Goal: Task Accomplishment & Management: Manage account settings

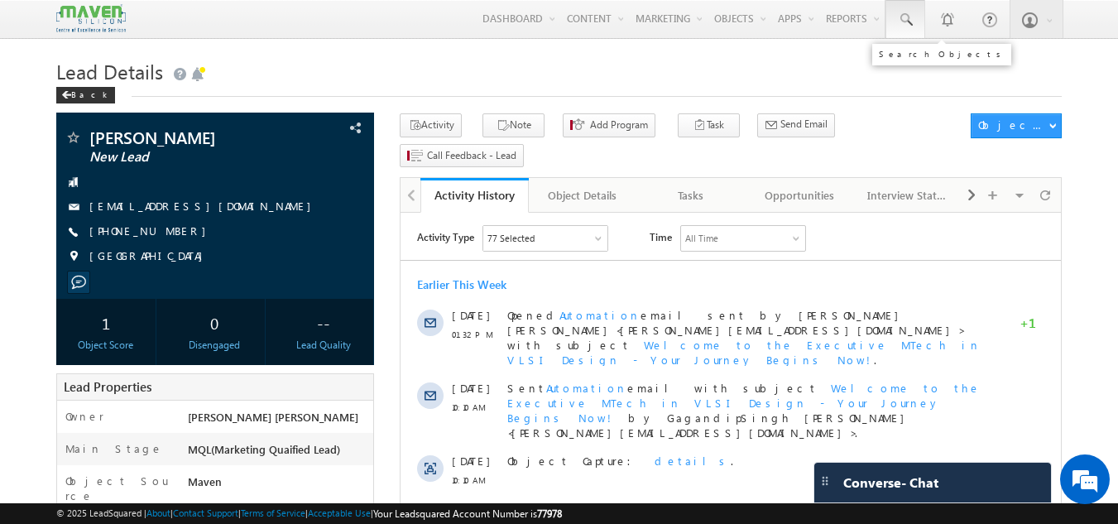
drag, startPoint x: 0, startPoint y: 0, endPoint x: 905, endPoint y: 27, distance: 905.4
click at [905, 27] on span at bounding box center [905, 20] width 17 height 17
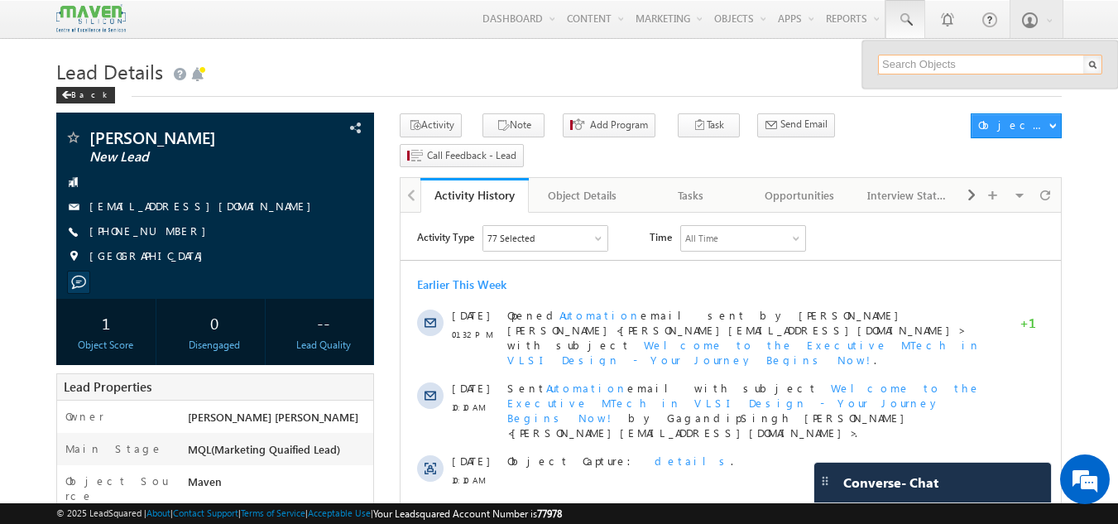
click at [898, 60] on input "text" at bounding box center [990, 65] width 224 height 20
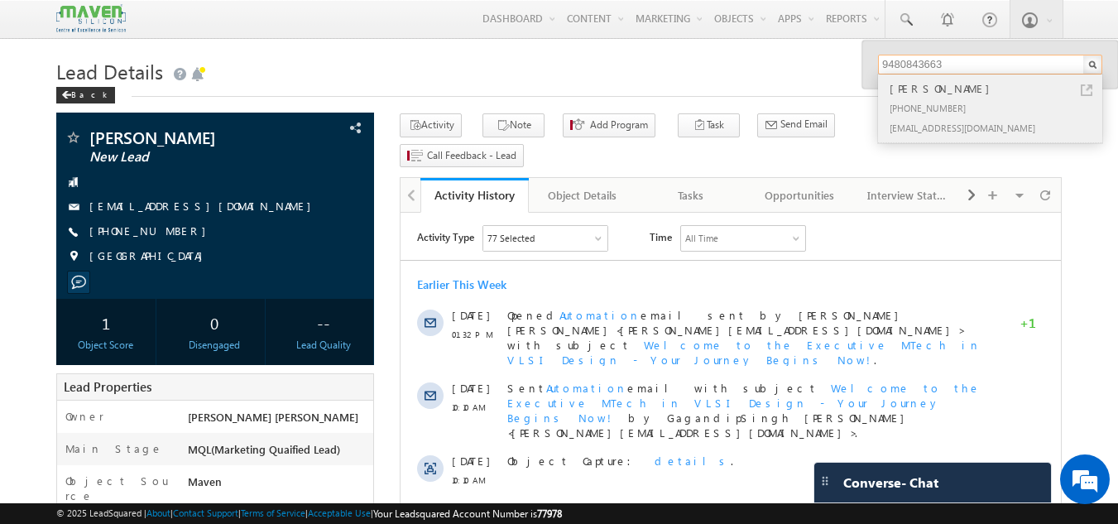
type input "9480843663"
click at [960, 99] on div "+91-9480843663" at bounding box center [997, 108] width 222 height 20
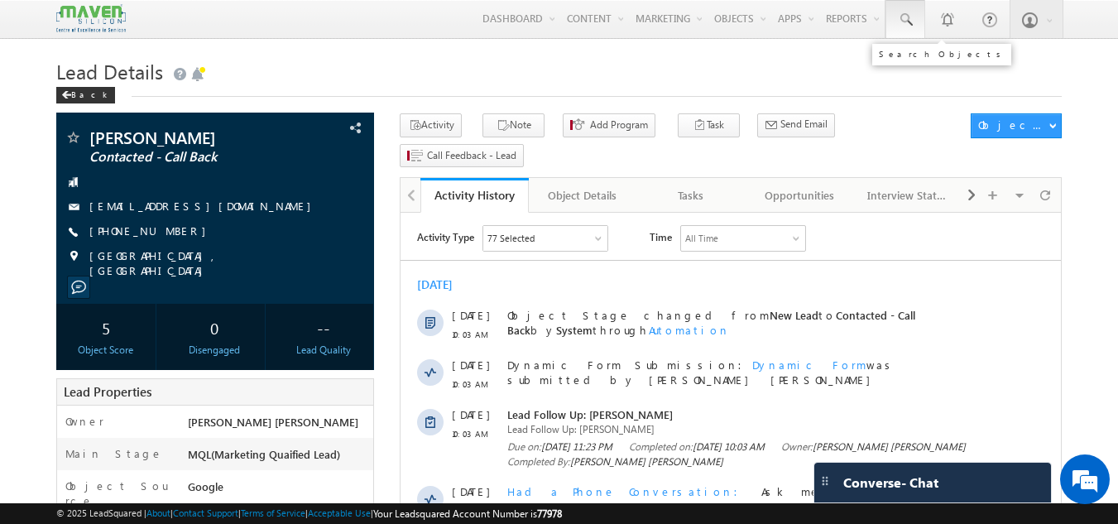
click at [905, 19] on span at bounding box center [905, 20] width 17 height 17
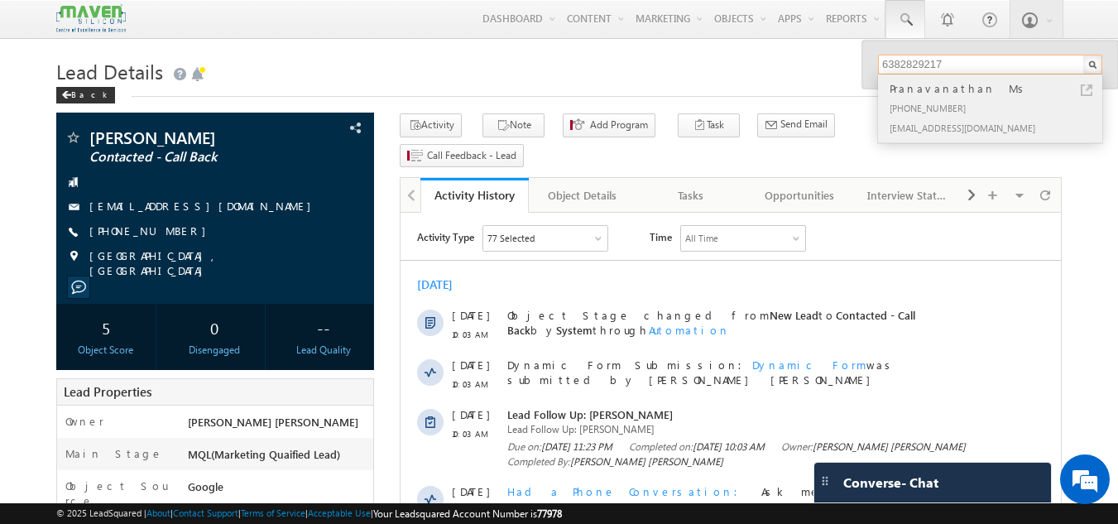
type input "6382829217"
click at [946, 83] on div "Pranavanathan Ms" at bounding box center [997, 88] width 222 height 18
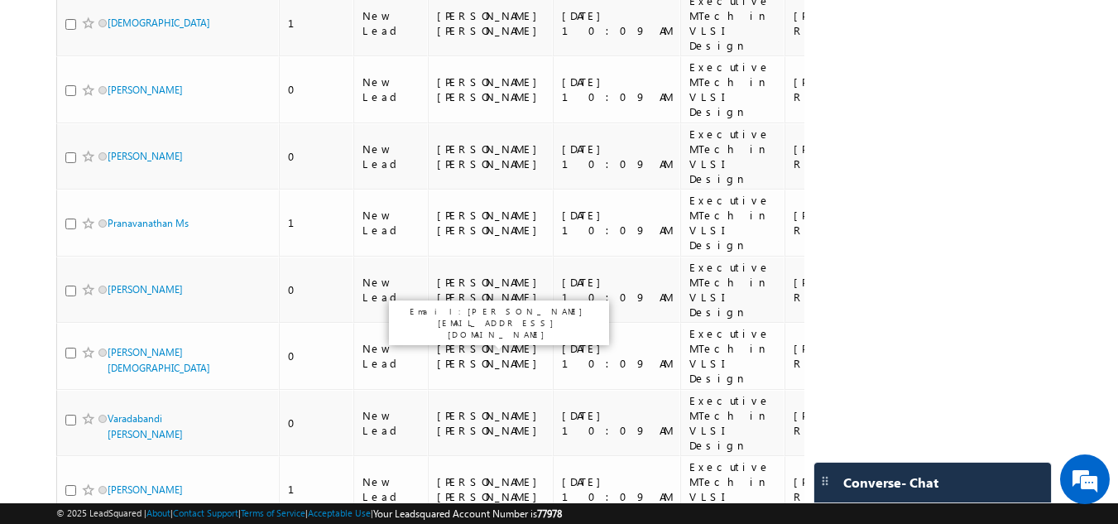
scroll to position [2396, 0]
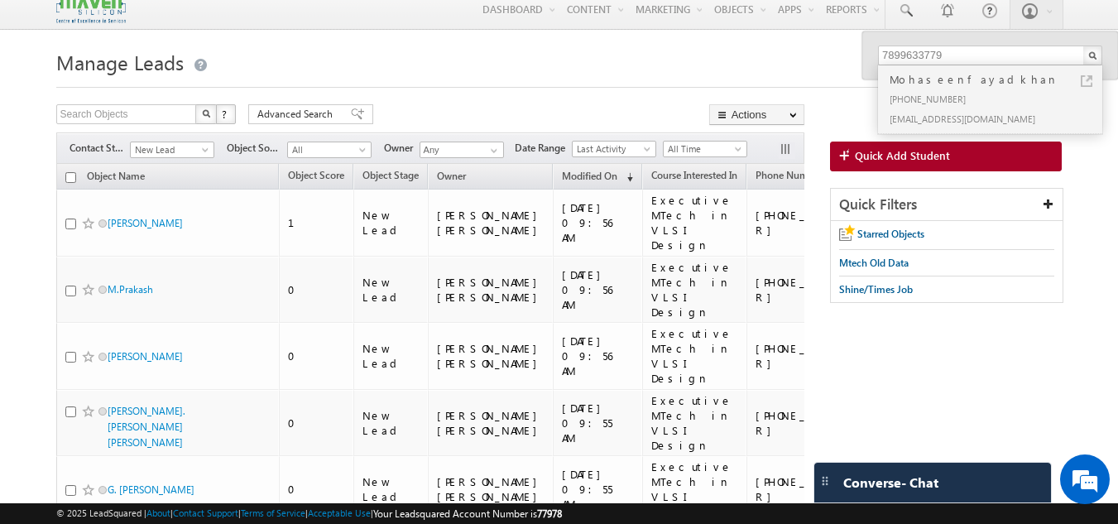
scroll to position [0, 0]
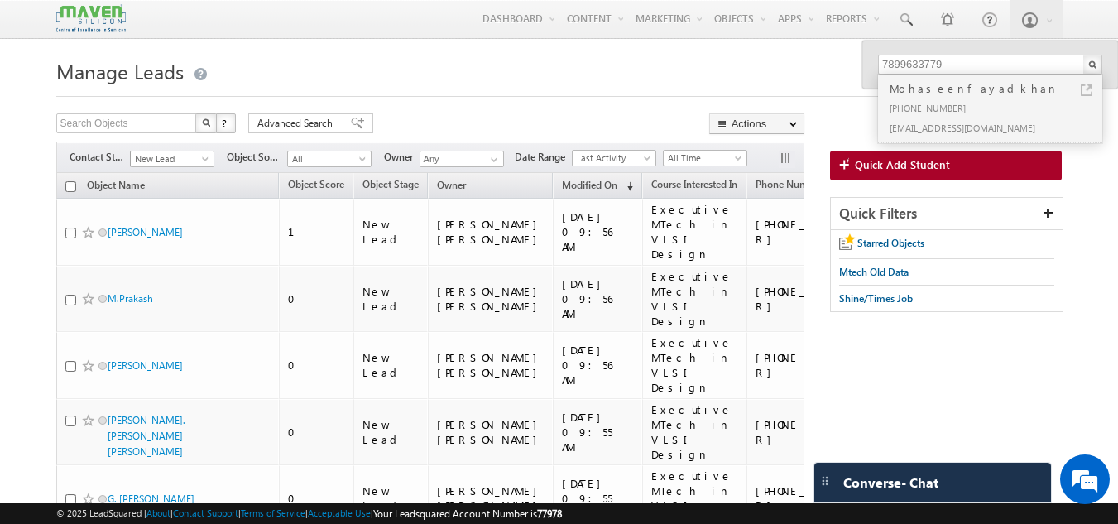
click at [152, 157] on span "New Lead" at bounding box center [170, 158] width 79 height 15
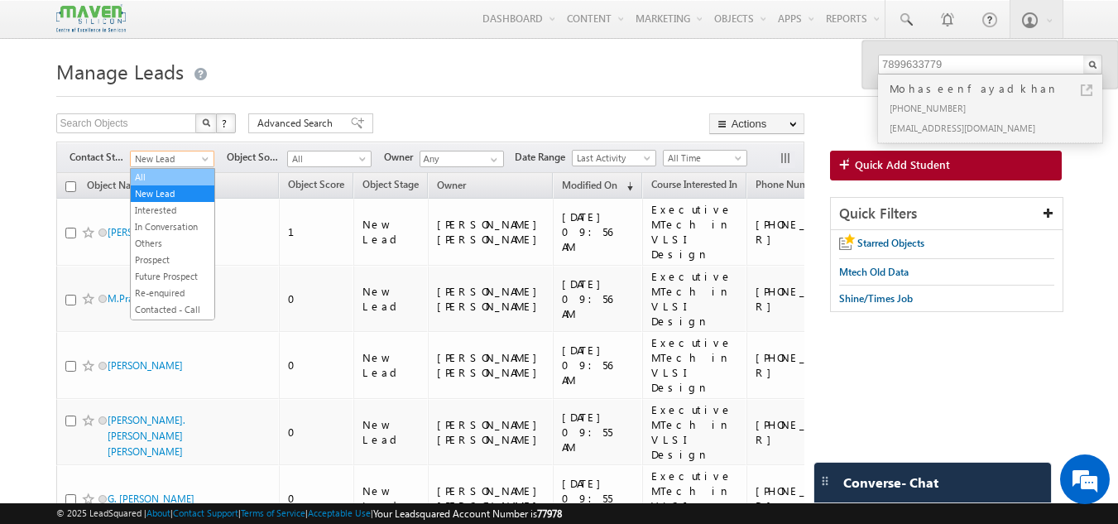
click at [155, 169] on li "All" at bounding box center [173, 177] width 84 height 17
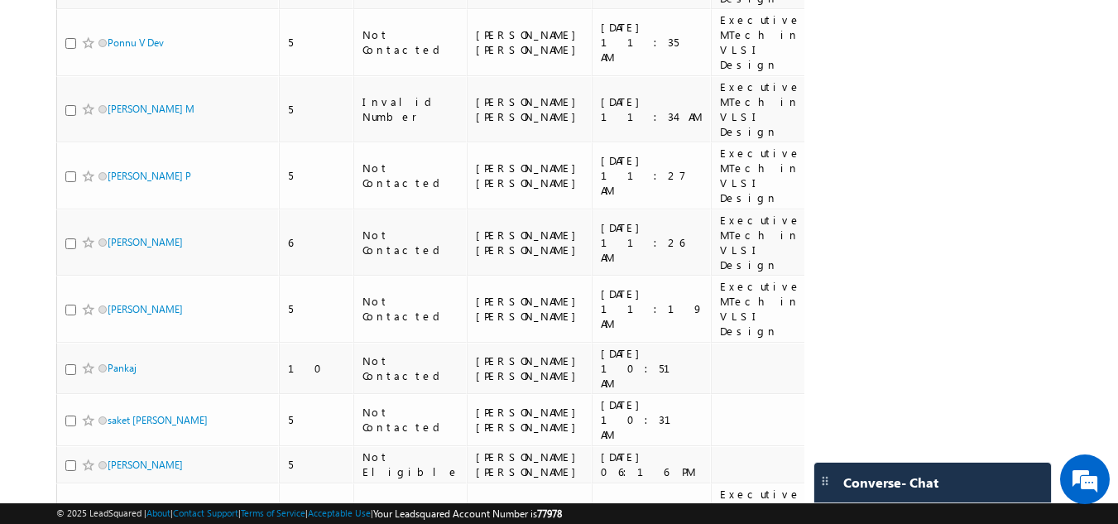
scroll to position [2406, 0]
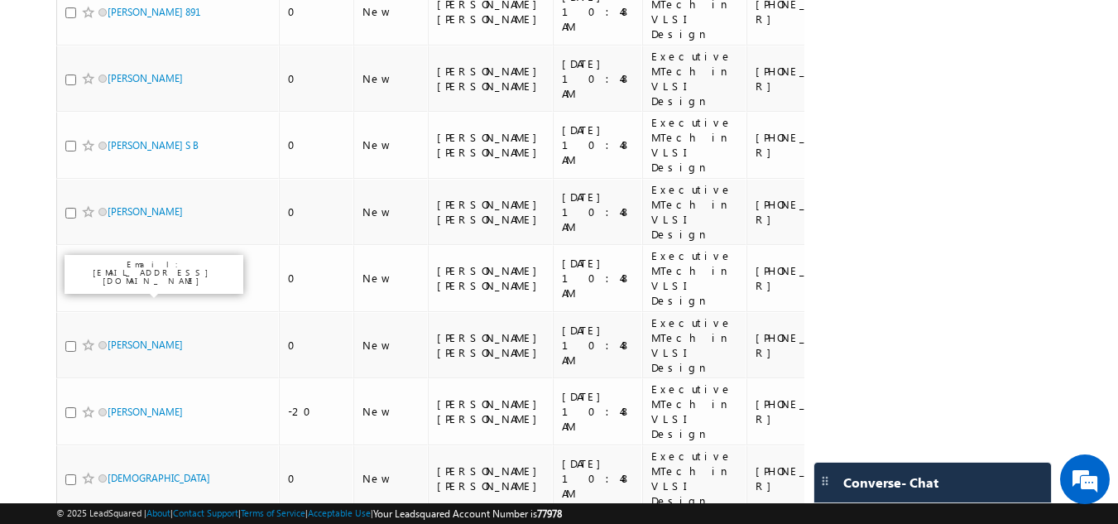
scroll to position [1948, 0]
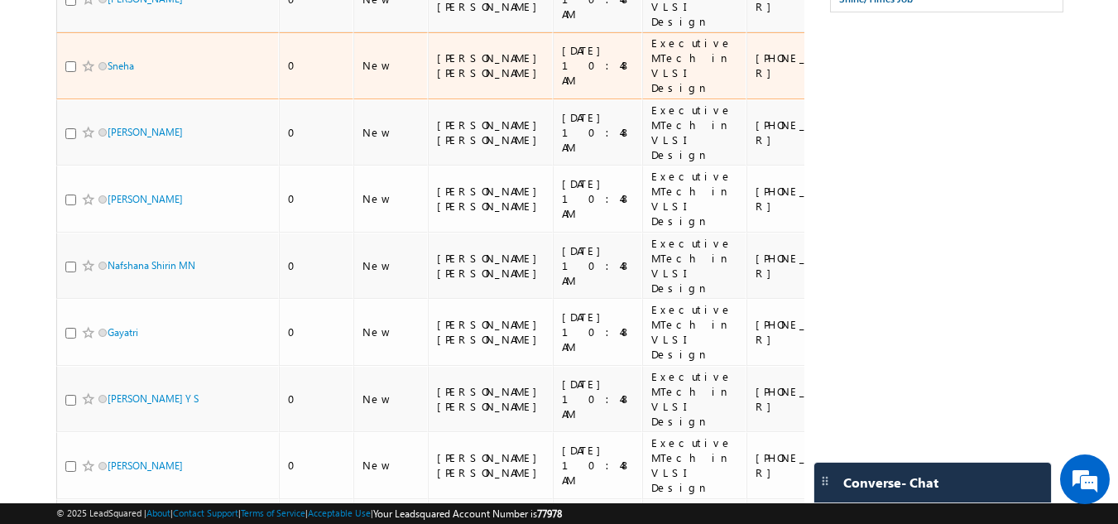
scroll to position [0, 0]
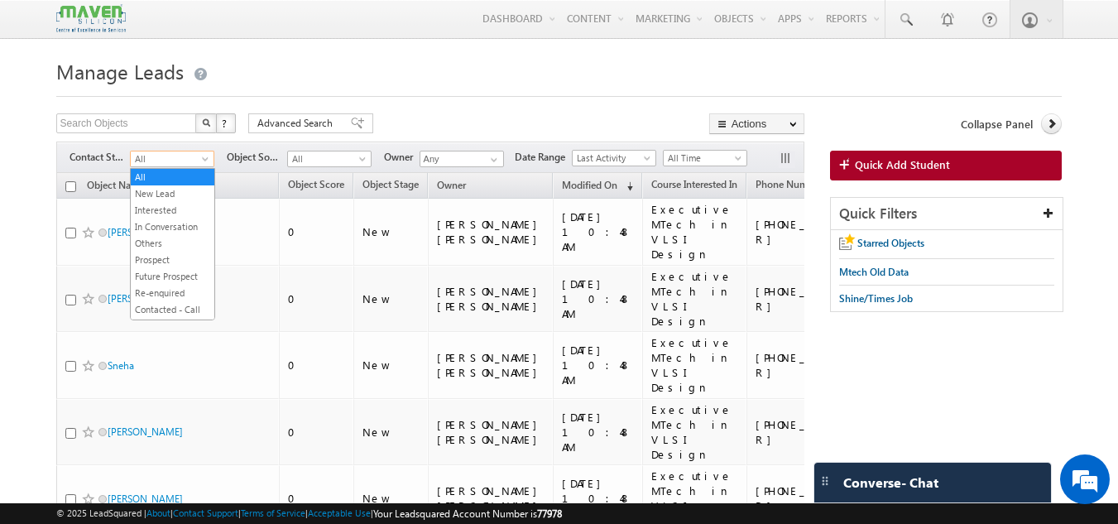
click at [162, 155] on span "All" at bounding box center [170, 158] width 79 height 15
click at [162, 183] on link "All" at bounding box center [173, 177] width 84 height 15
click at [161, 164] on span "All" at bounding box center [170, 158] width 79 height 15
click at [155, 189] on link "New Lead" at bounding box center [173, 193] width 84 height 15
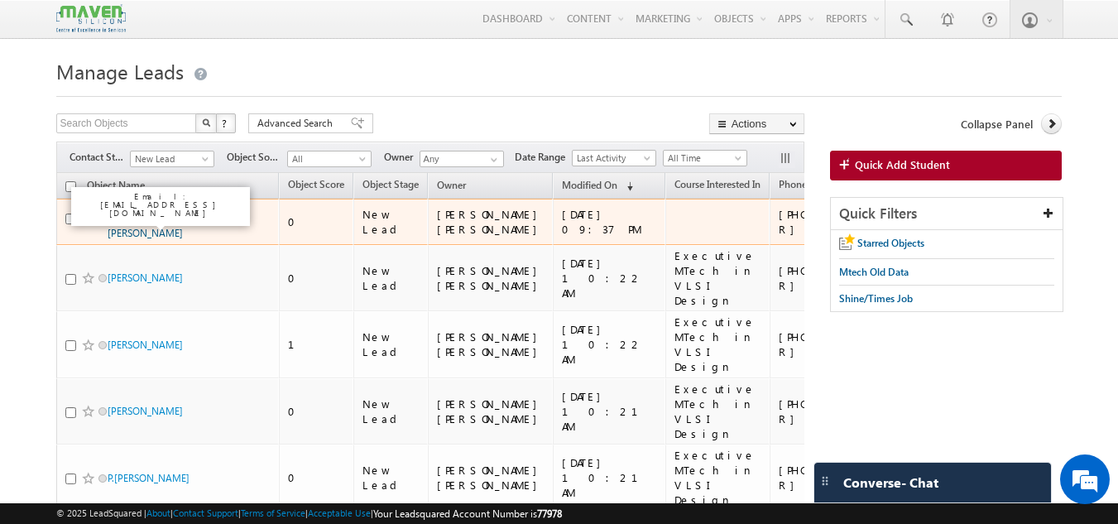
click at [131, 232] on link "Manjunath Bhaskar Hebbar" at bounding box center [145, 225] width 75 height 28
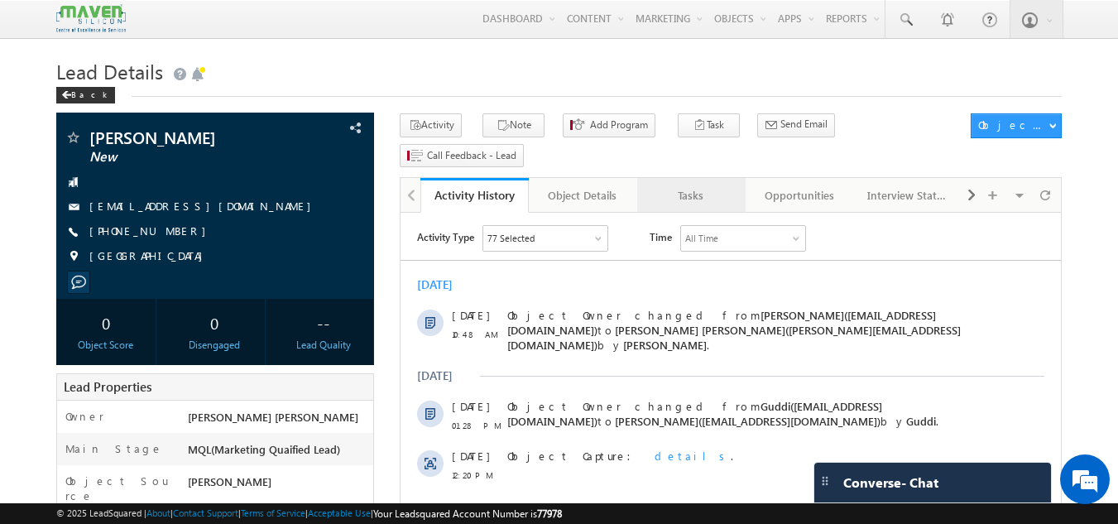
click at [666, 185] on div "Tasks" at bounding box center [690, 195] width 80 height 20
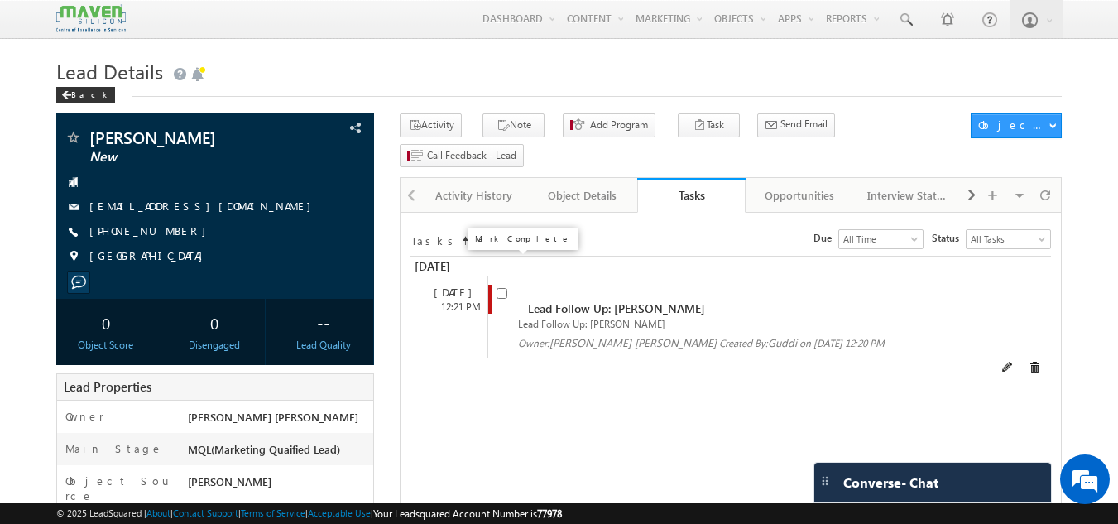
click at [497, 288] on input "checkbox" at bounding box center [501, 293] width 11 height 11
checkbox input "false"
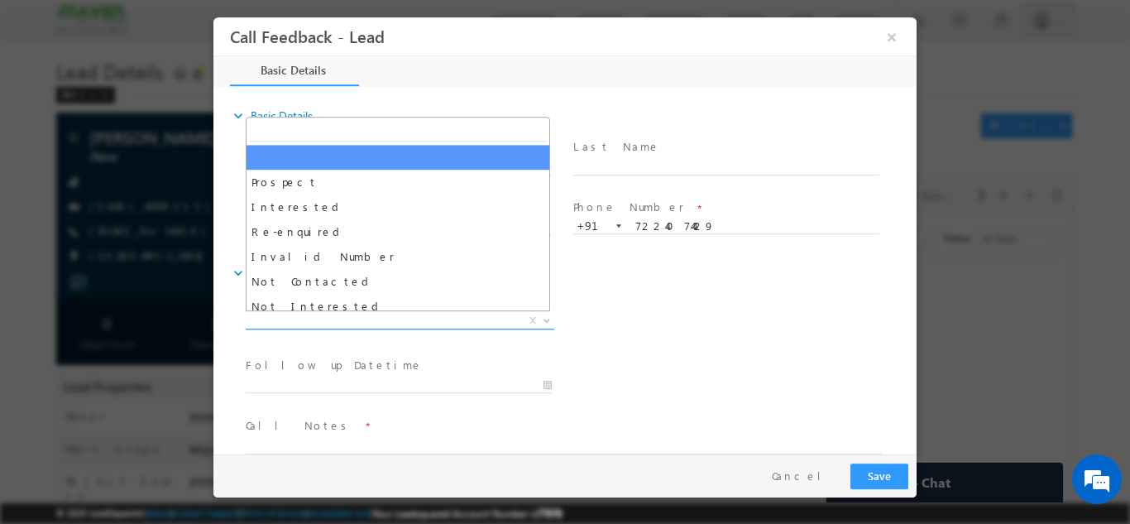
click at [303, 316] on span "X" at bounding box center [400, 320] width 309 height 17
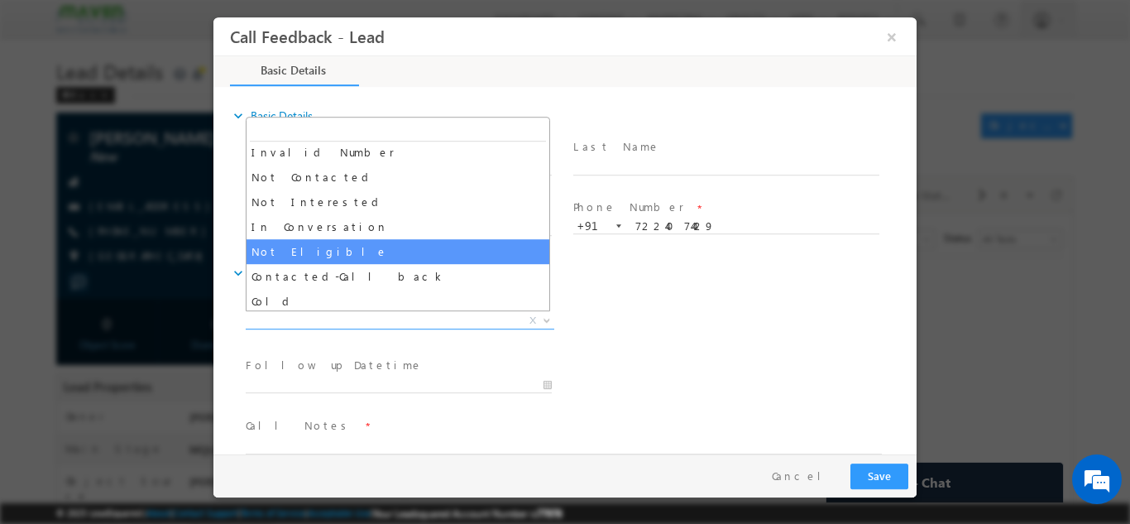
scroll to position [105, 0]
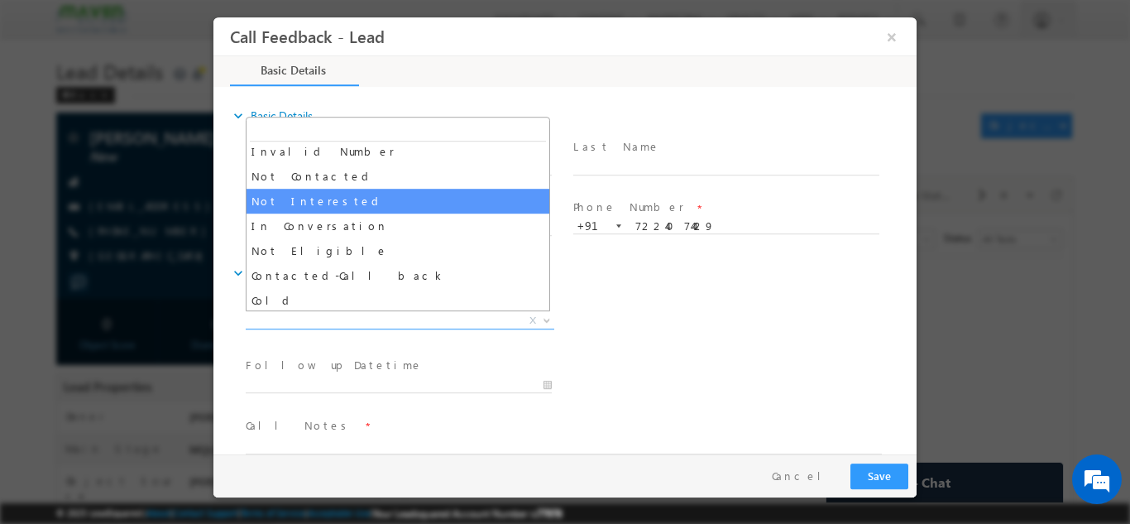
select select "Not Interested"
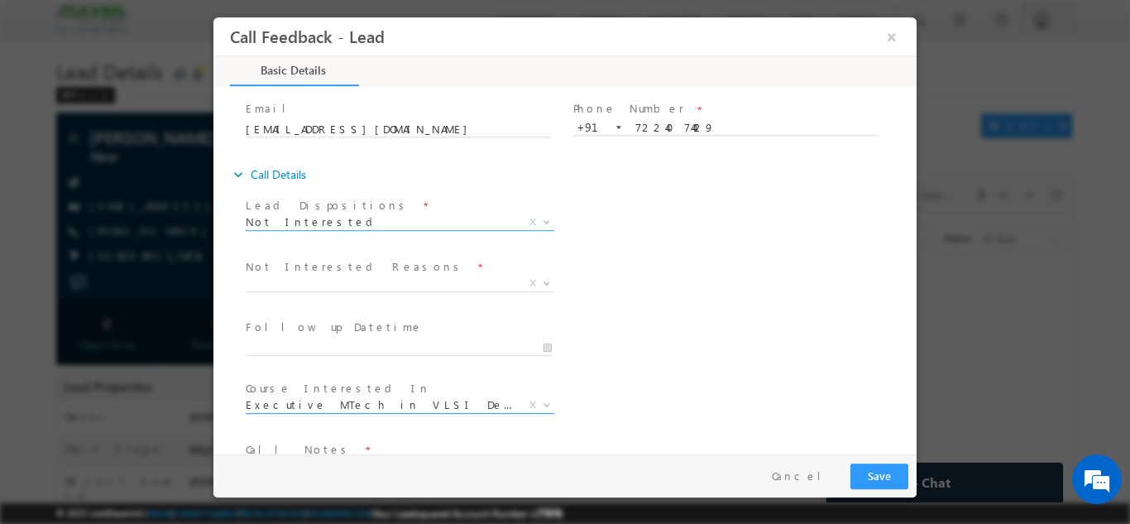
scroll to position [99, 0]
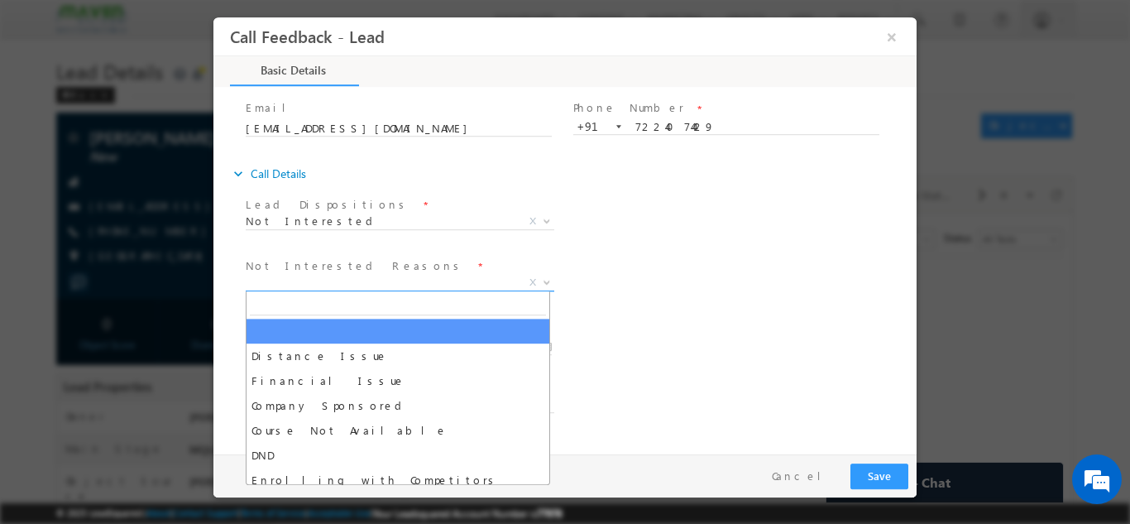
click at [399, 277] on span "X" at bounding box center [400, 282] width 309 height 17
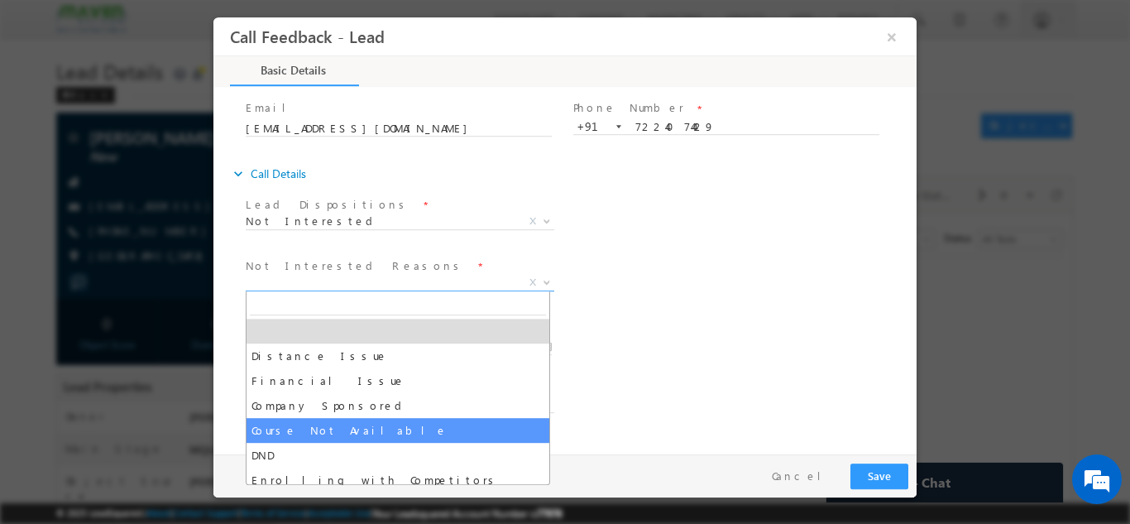
scroll to position [33, 0]
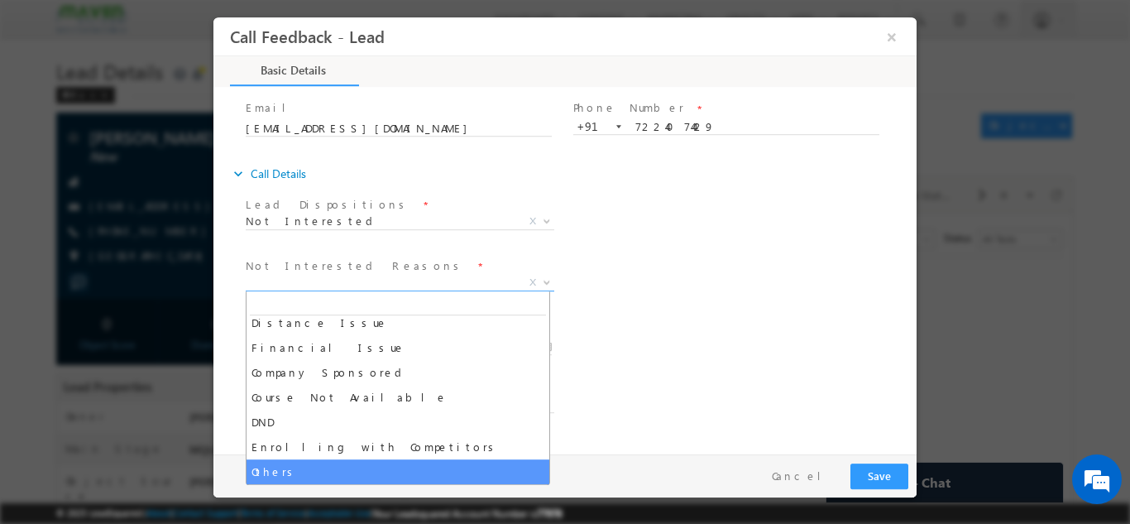
select select "Others"
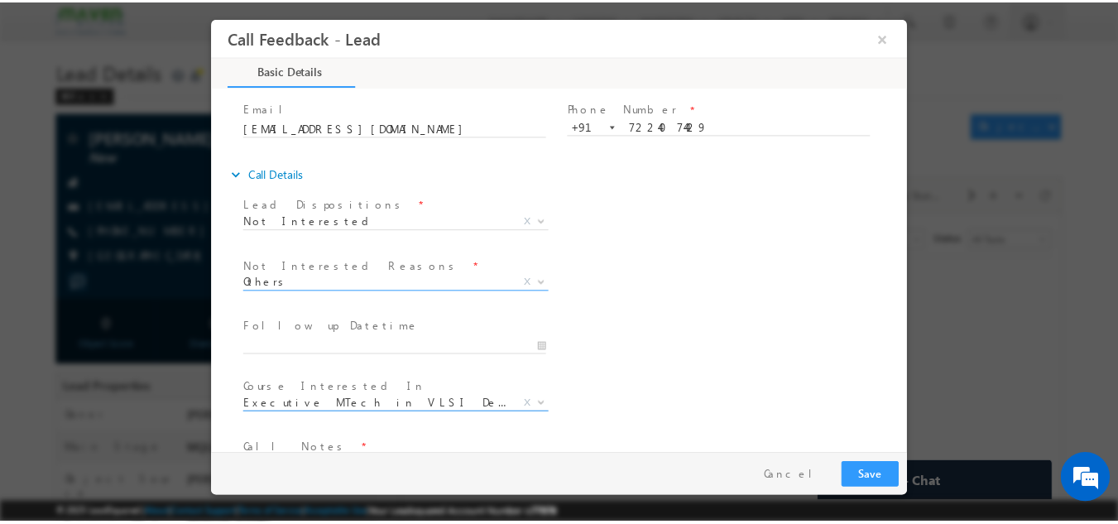
scroll to position [149, 0]
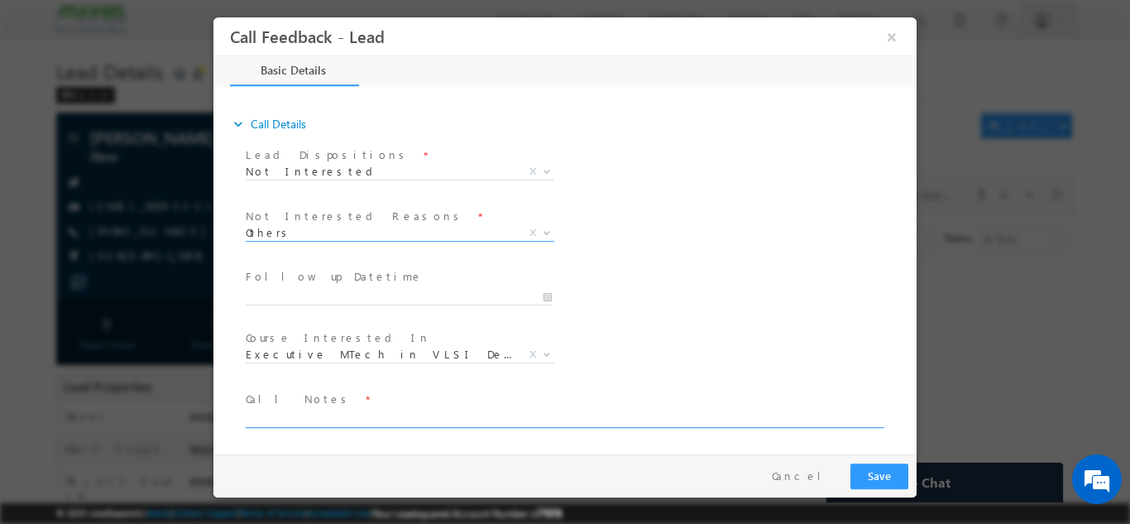
click at [366, 411] on textarea at bounding box center [564, 417] width 636 height 19
type textarea "not interested"
click at [878, 467] on button "Save" at bounding box center [879, 475] width 58 height 26
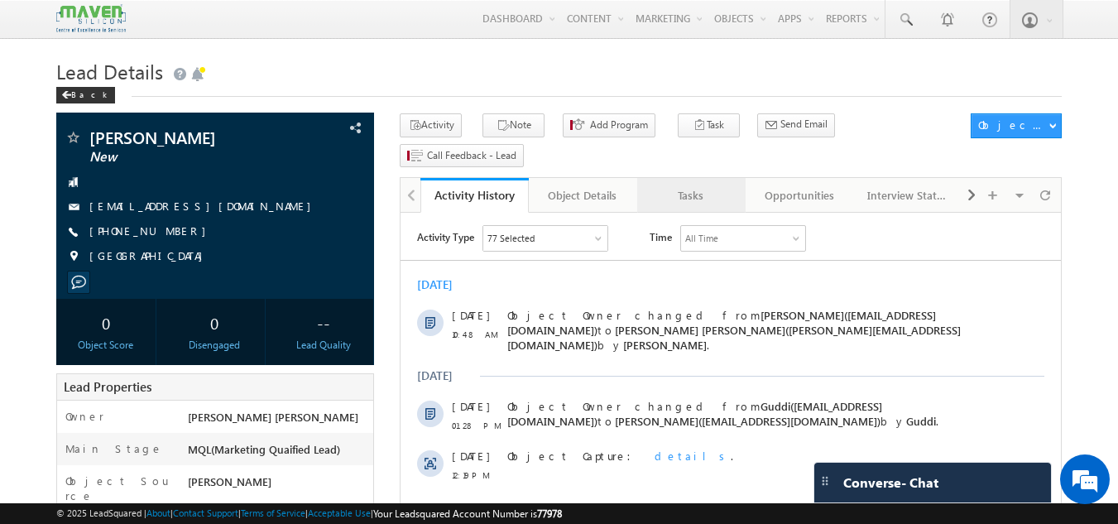
click at [688, 185] on div "Tasks" at bounding box center [690, 195] width 80 height 20
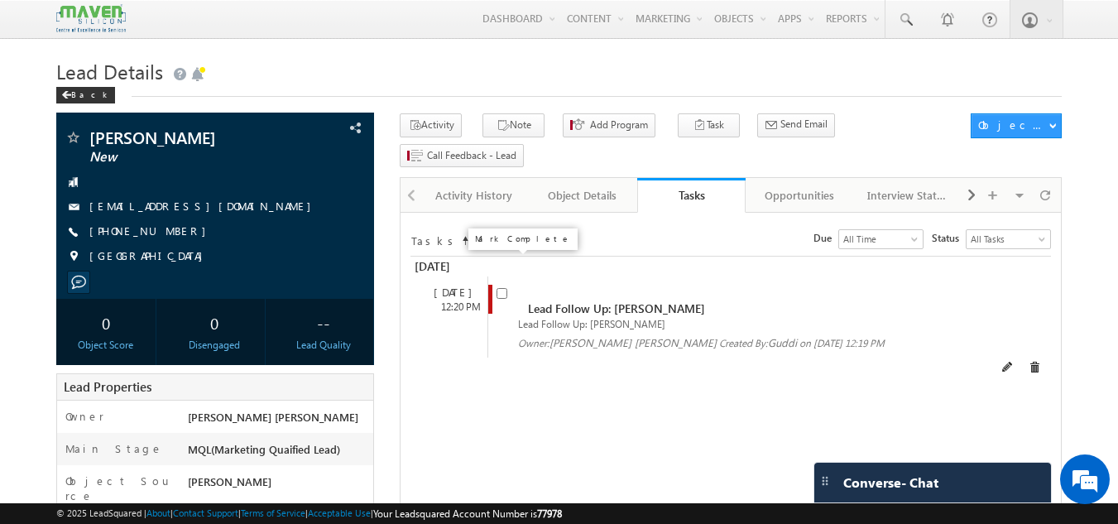
click at [499, 288] on input "checkbox" at bounding box center [501, 293] width 11 height 11
checkbox input "false"
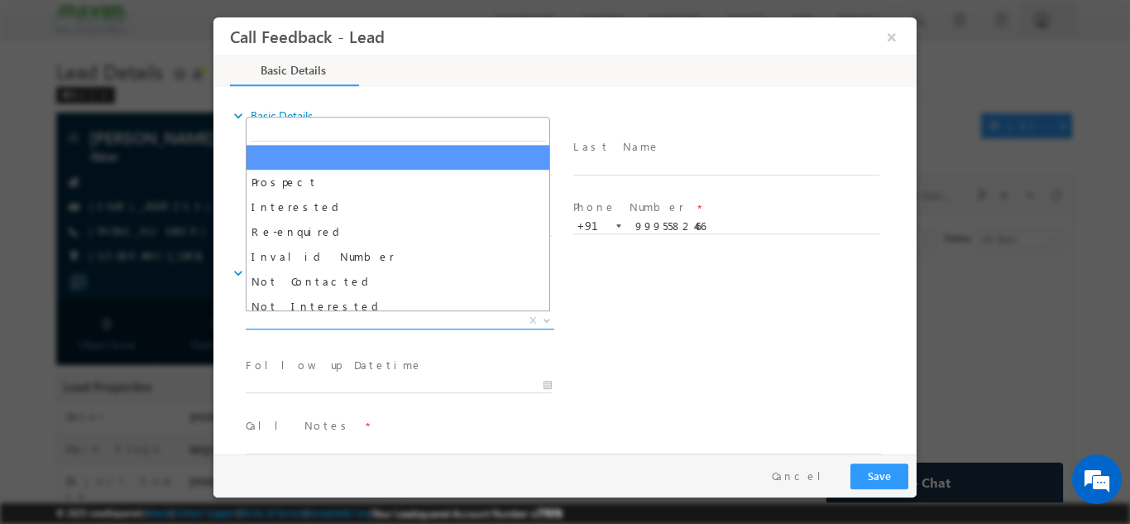
click at [349, 314] on span "X" at bounding box center [400, 320] width 309 height 17
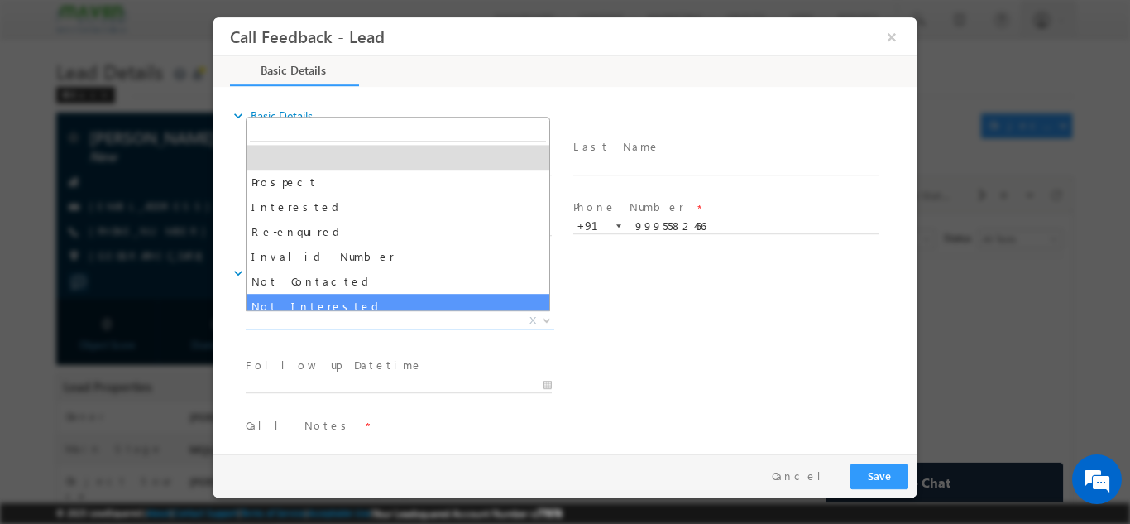
select select "Not Interested"
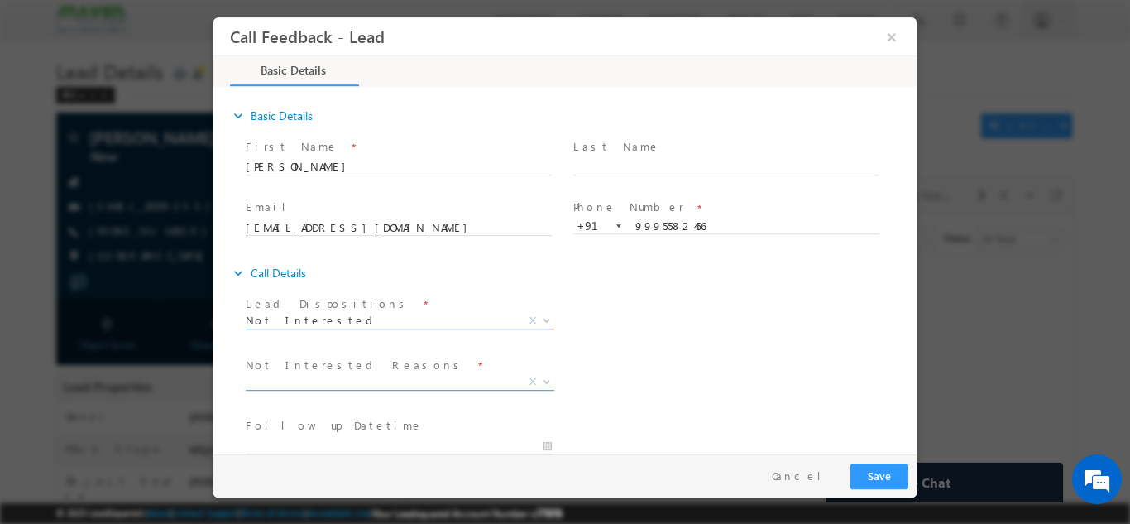
click at [337, 379] on span "X" at bounding box center [400, 381] width 309 height 17
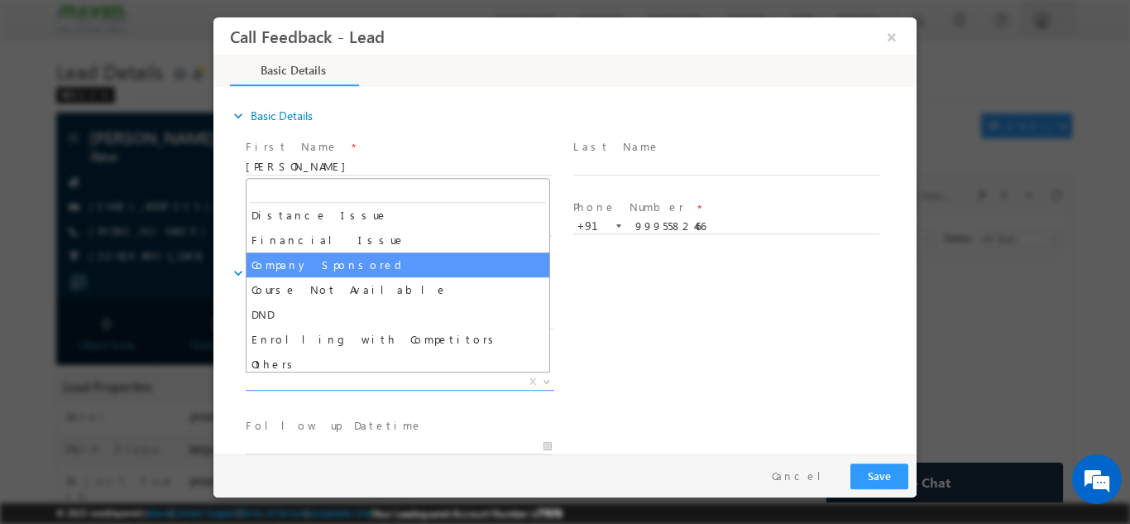
scroll to position [33, 0]
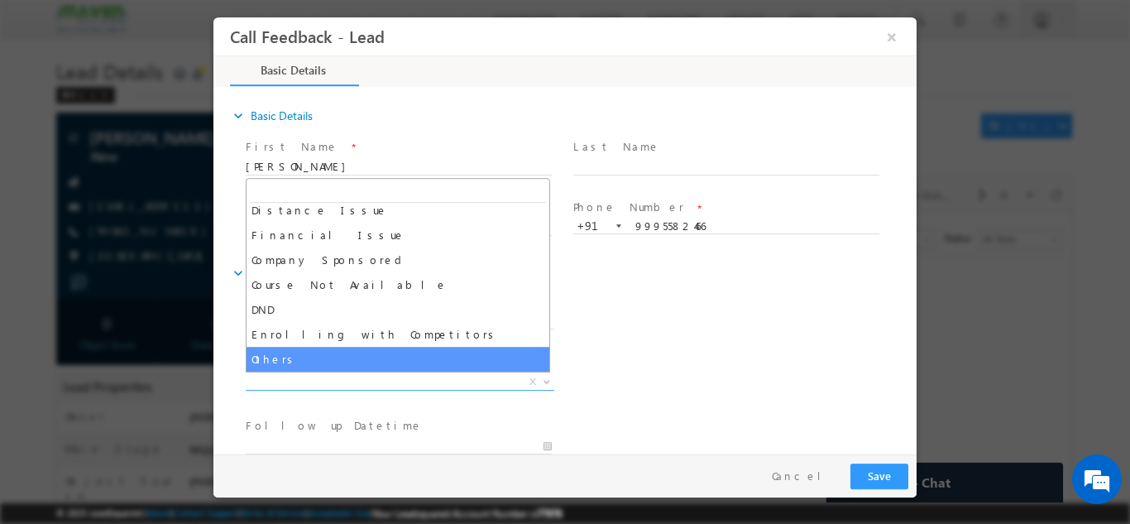
select select "Others"
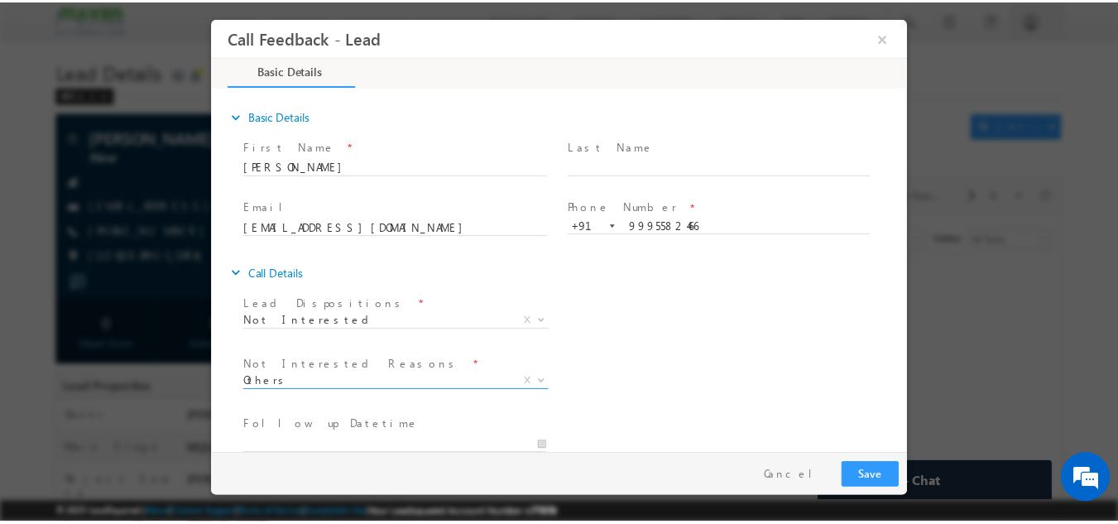
scroll to position [149, 0]
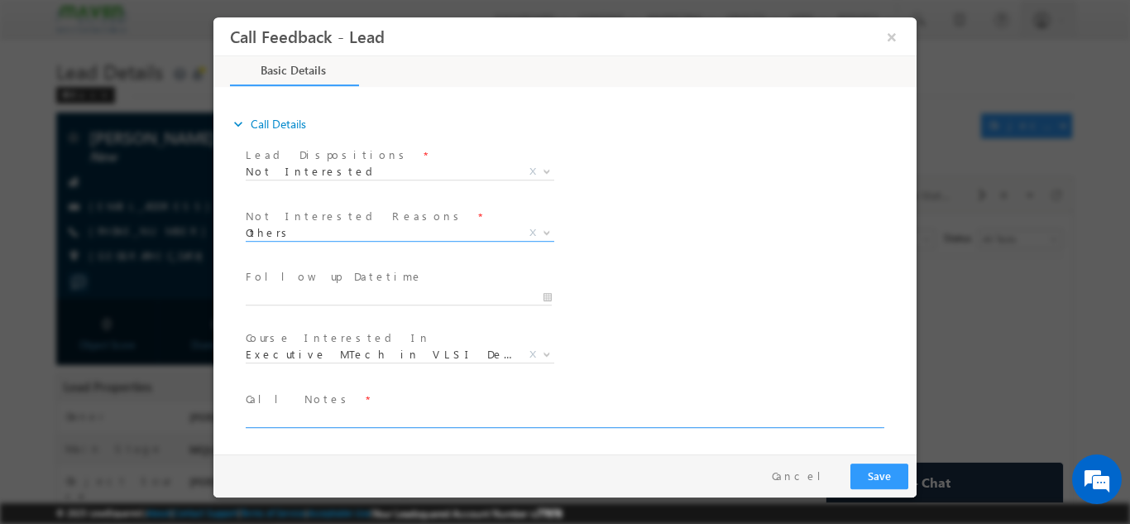
click at [317, 423] on textarea at bounding box center [564, 417] width 636 height 19
type textarea "not int."
click at [888, 487] on button "Save" at bounding box center [879, 475] width 58 height 26
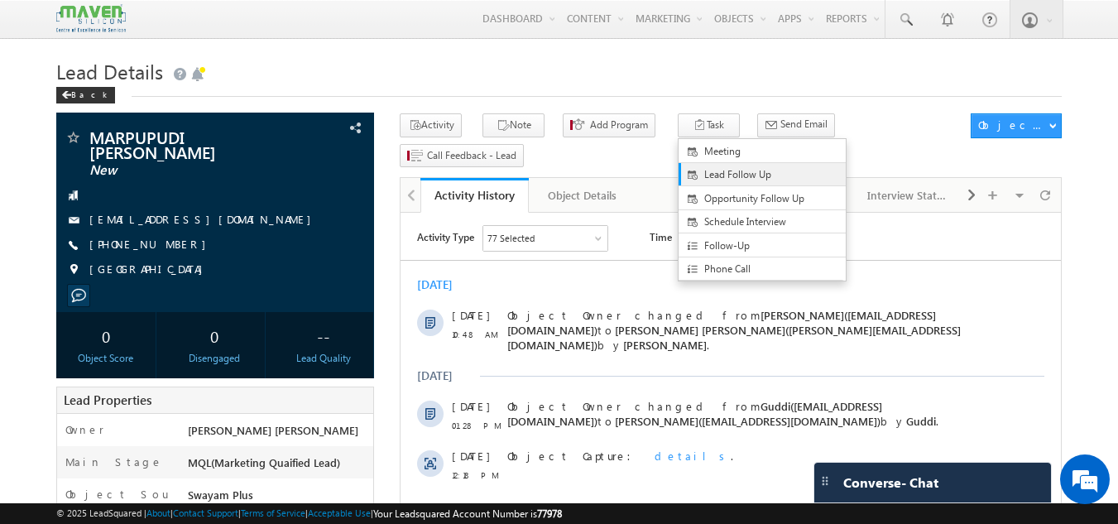
click at [689, 166] on link "Lead Follow Up" at bounding box center [761, 174] width 167 height 23
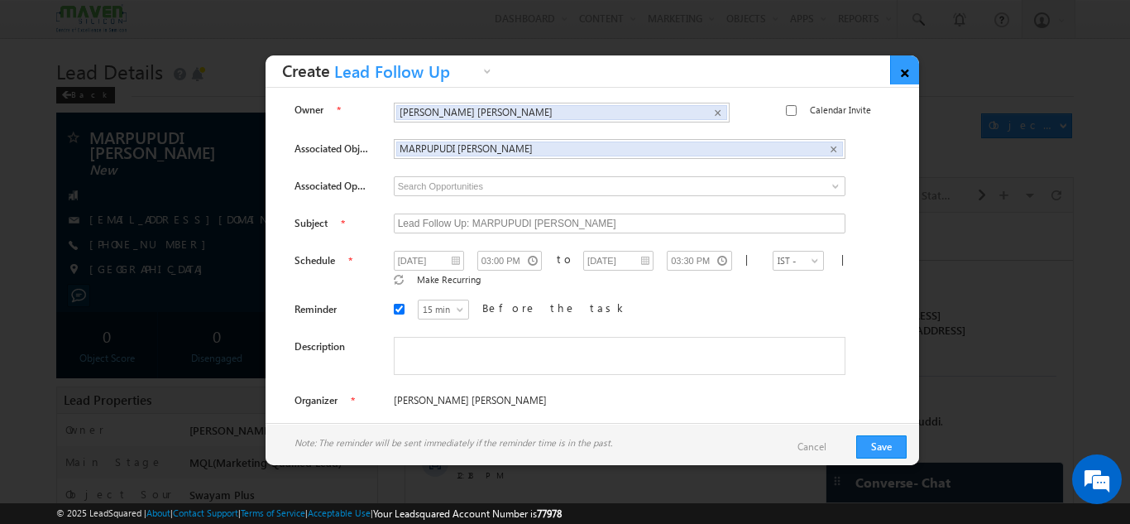
click at [906, 69] on link "×" at bounding box center [904, 69] width 29 height 29
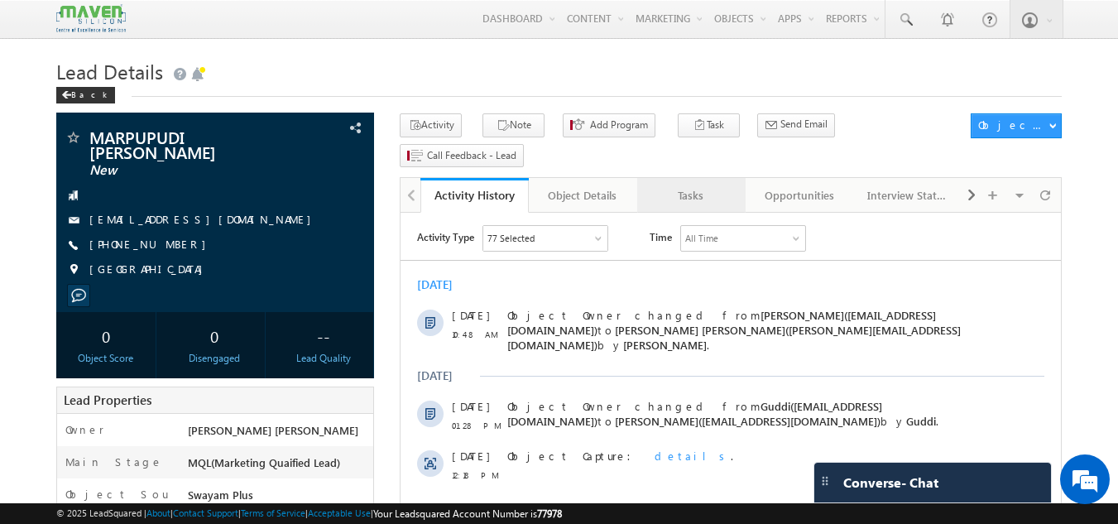
click at [692, 179] on link "Tasks" at bounding box center [691, 195] width 108 height 35
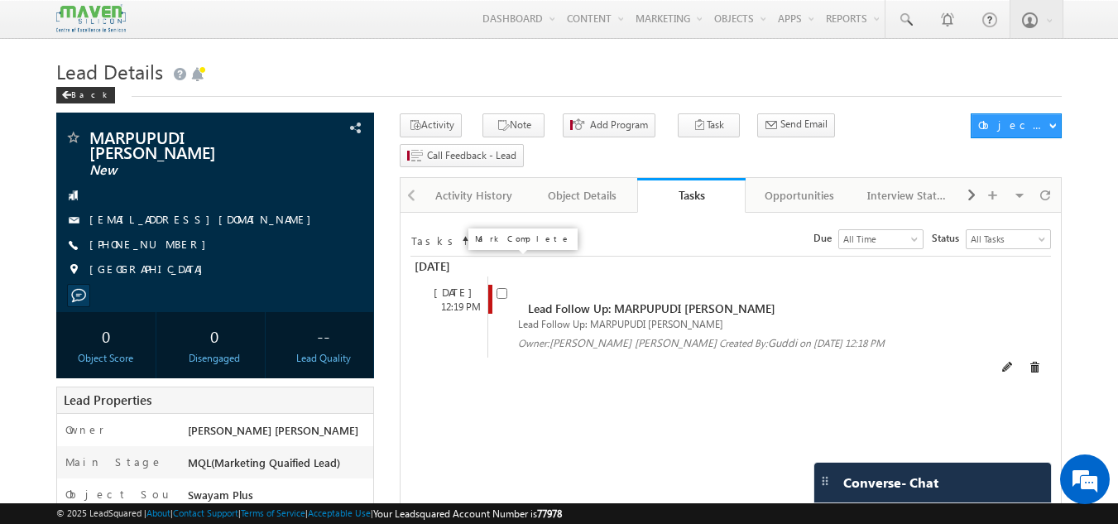
click at [500, 288] on input "checkbox" at bounding box center [501, 293] width 11 height 11
checkbox input "false"
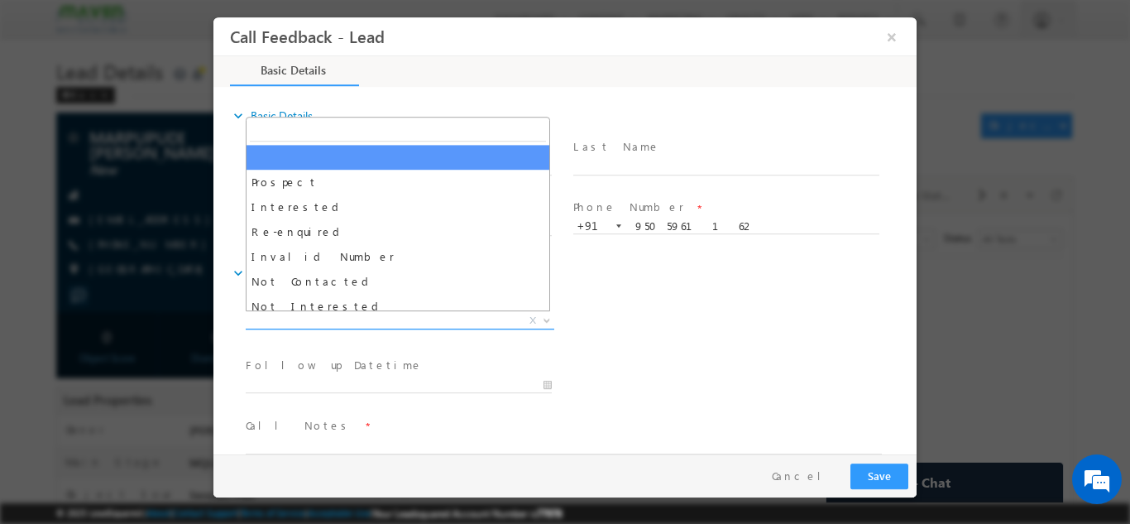
click at [449, 318] on span "X" at bounding box center [400, 320] width 309 height 17
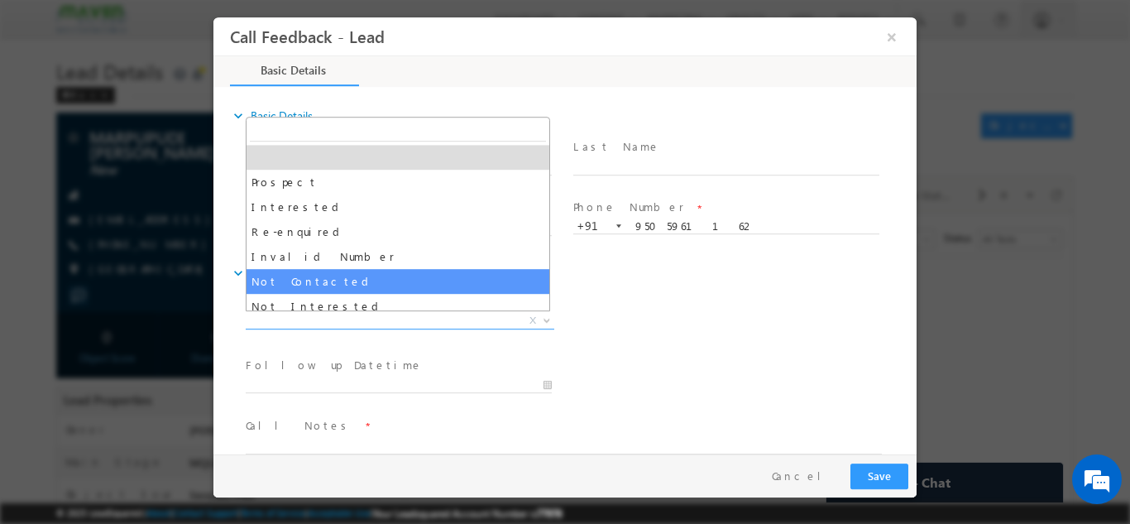
select select "Not Contacted"
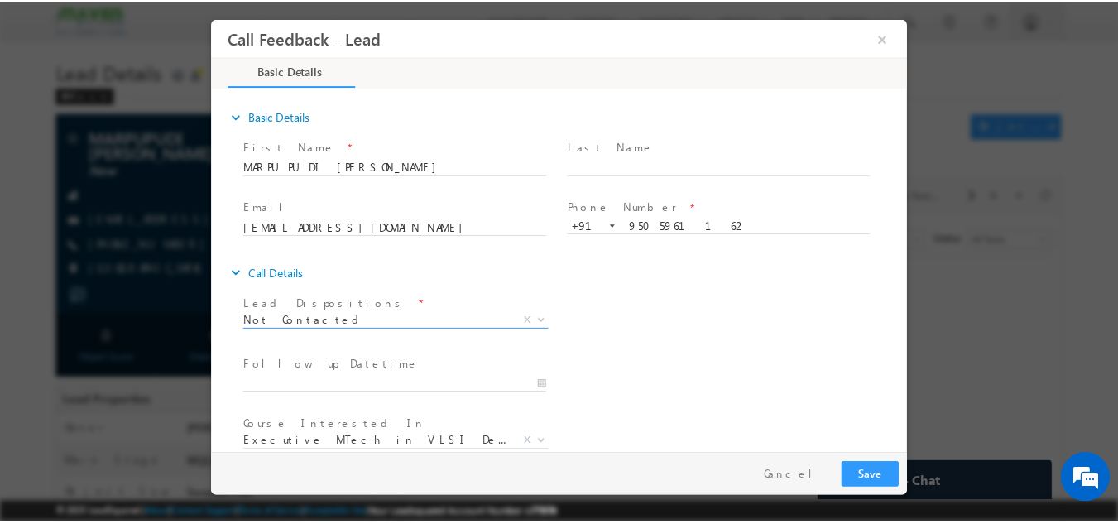
scroll to position [88, 0]
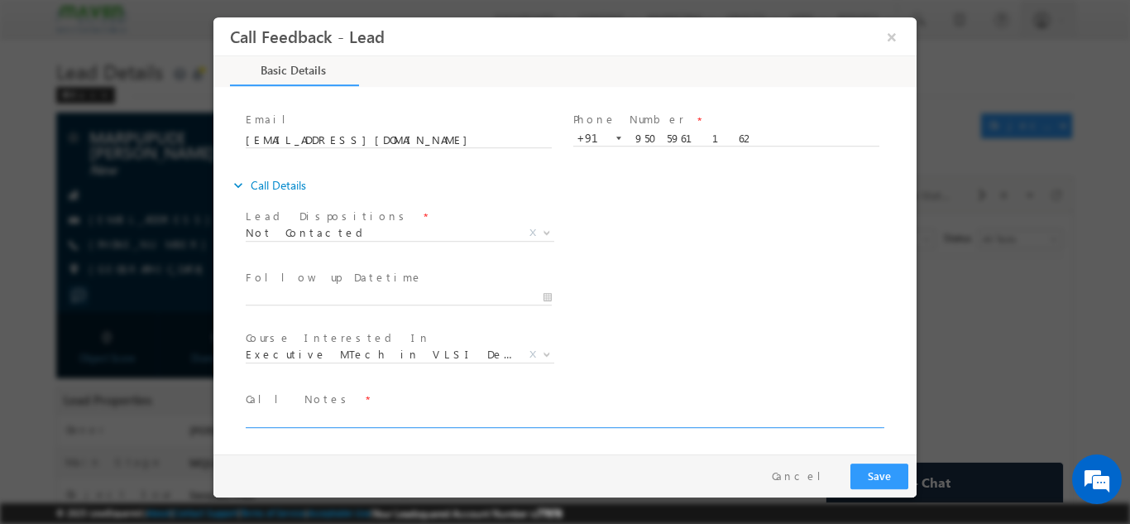
click at [500, 417] on textarea at bounding box center [564, 417] width 636 height 19
type textarea "dnp"
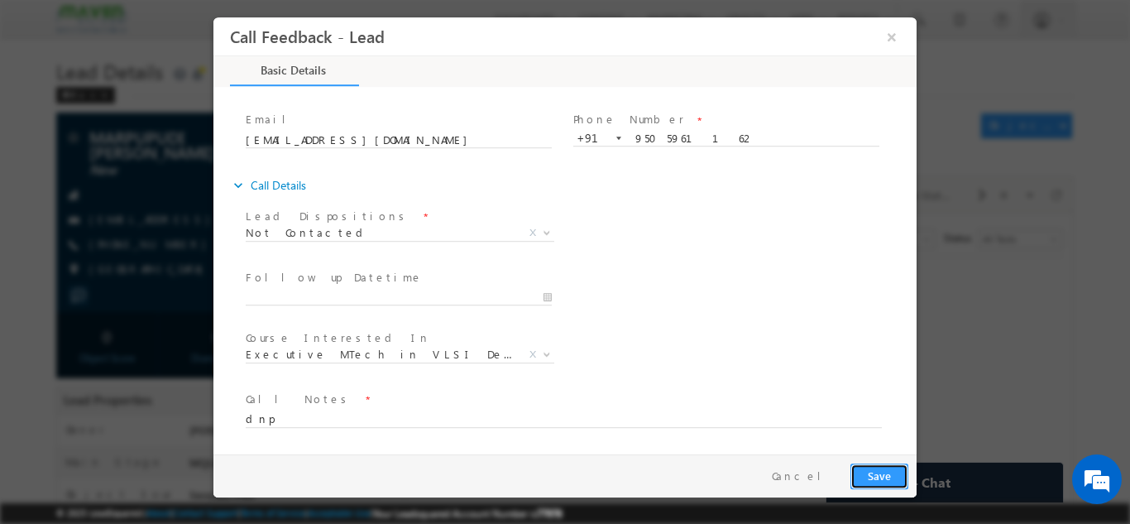
click at [886, 467] on button "Save" at bounding box center [879, 475] width 58 height 26
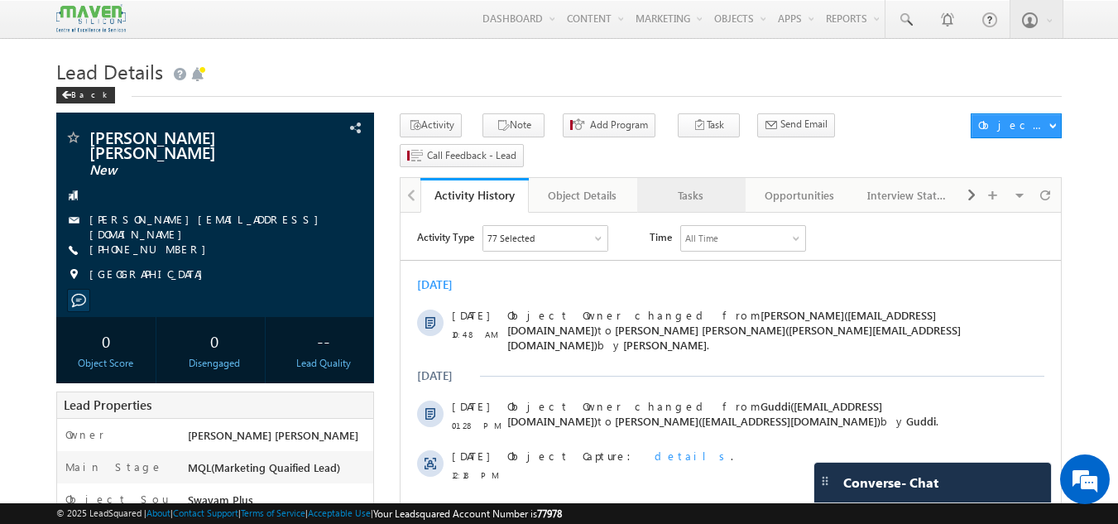
click at [697, 178] on link "Tasks" at bounding box center [691, 195] width 108 height 35
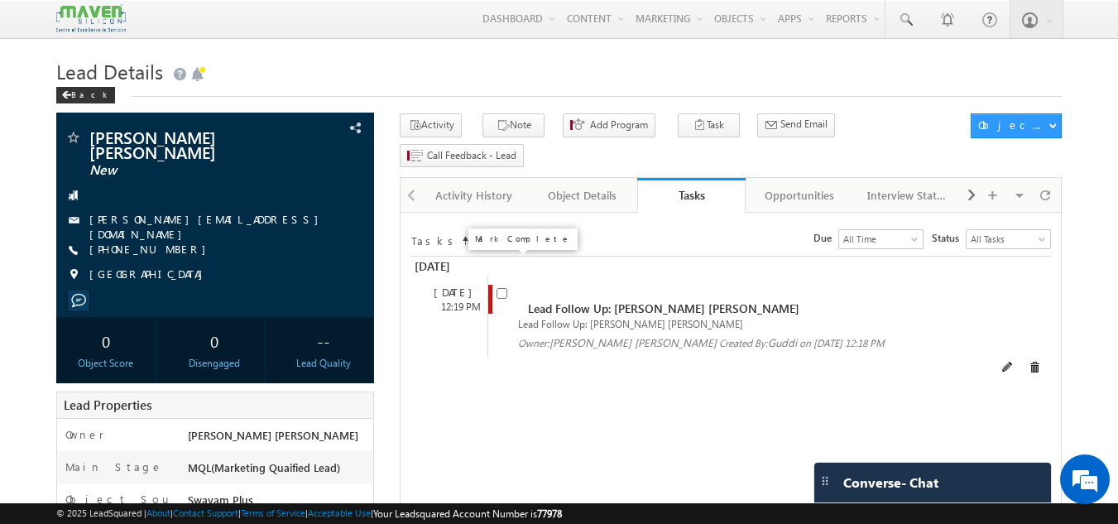
click at [504, 288] on input "checkbox" at bounding box center [501, 293] width 11 height 11
checkbox input "false"
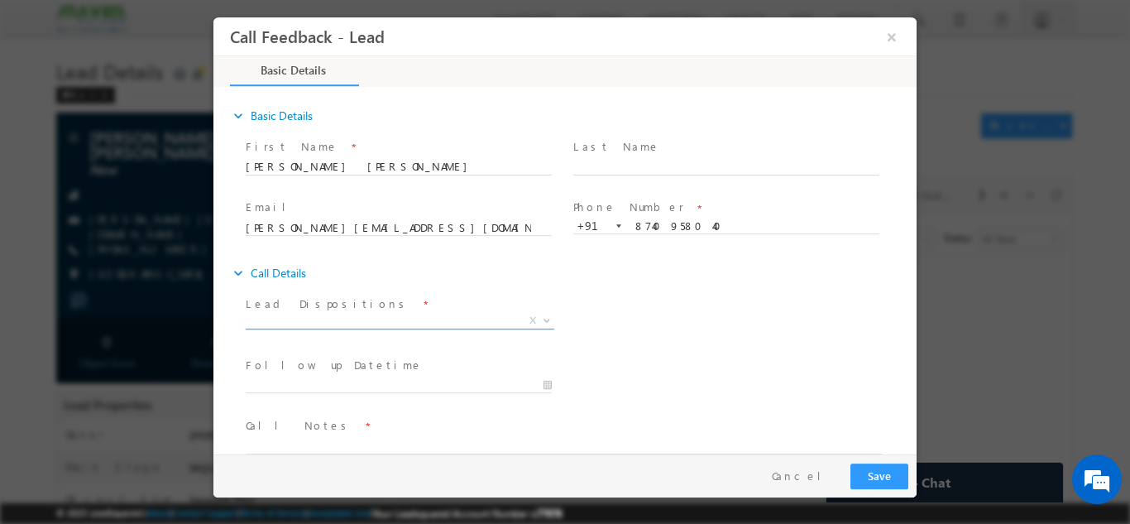
click at [376, 315] on span "X" at bounding box center [400, 320] width 309 height 17
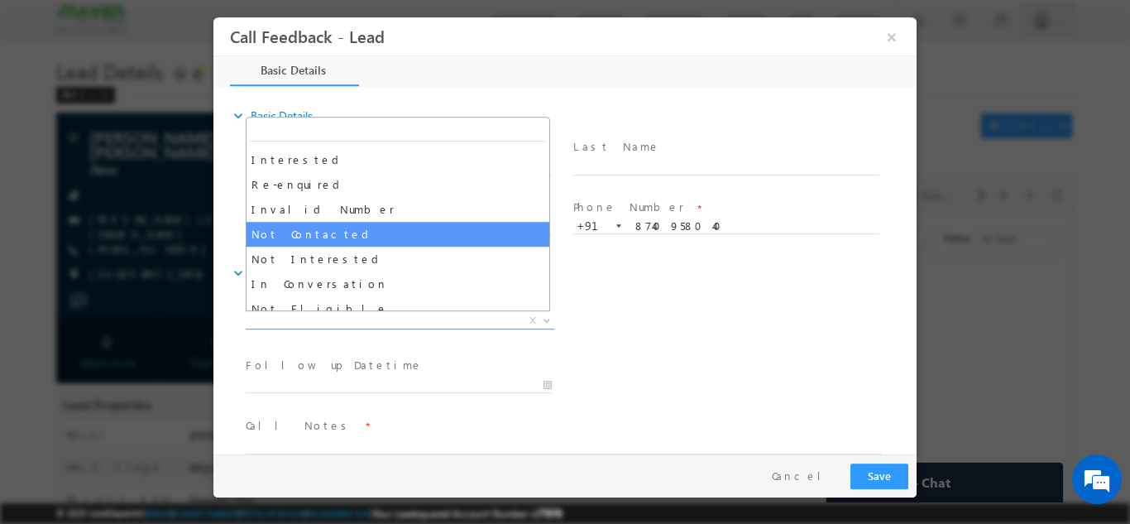
scroll to position [48, 0]
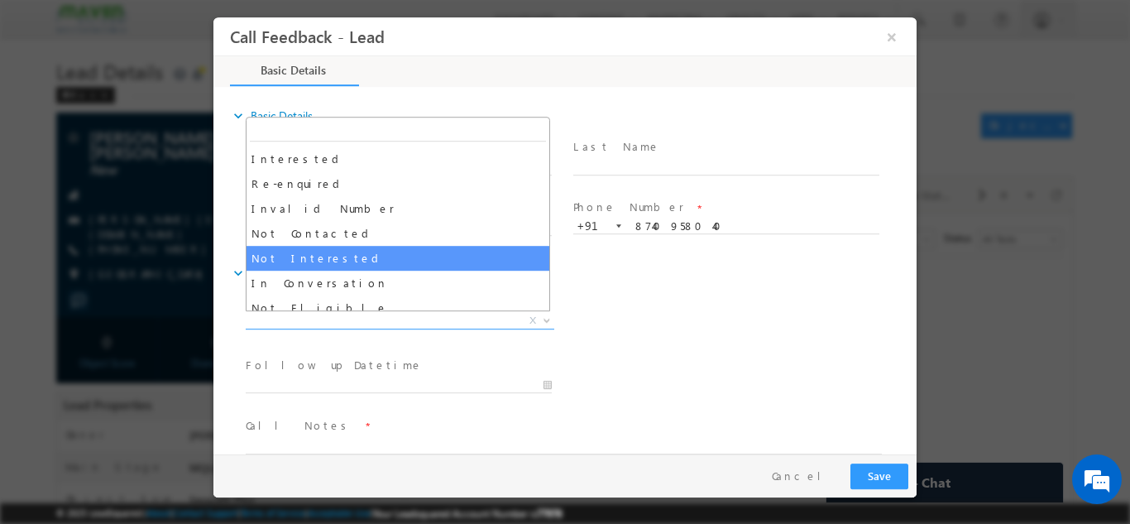
select select "Not Interested"
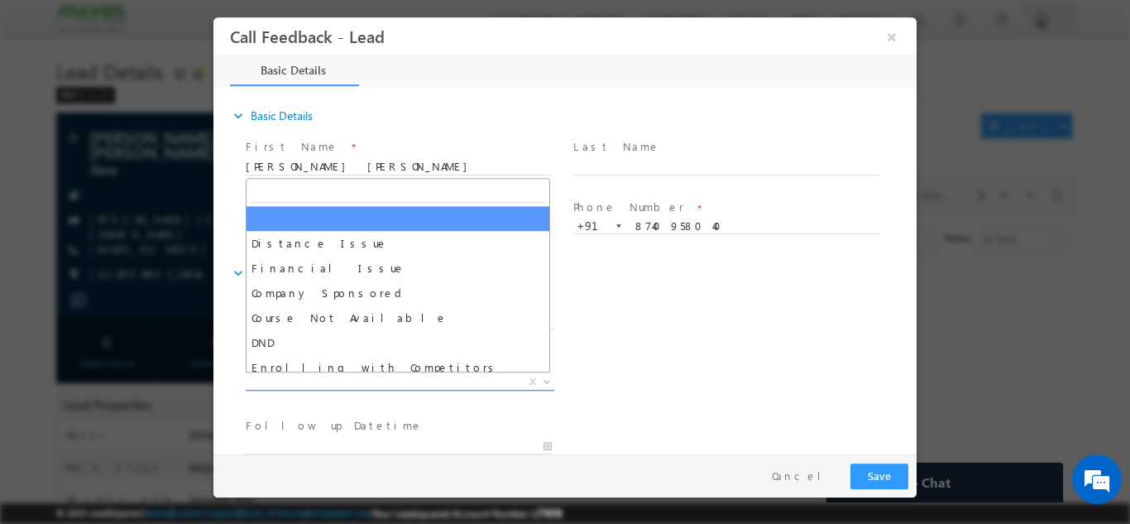
drag, startPoint x: 437, startPoint y: 378, endPoint x: 361, endPoint y: 376, distance: 76.1
click at [361, 376] on span "X" at bounding box center [400, 381] width 309 height 17
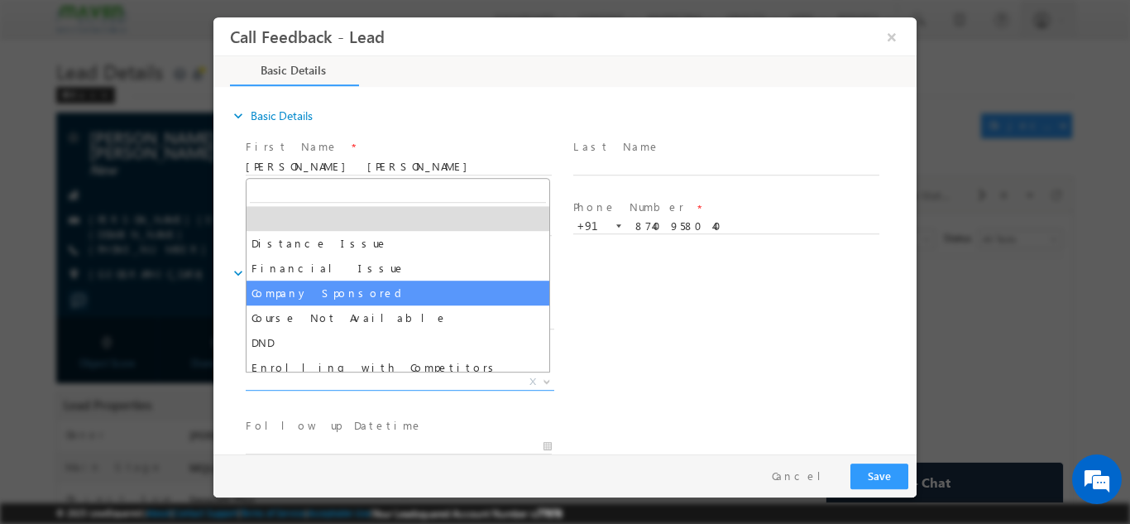
scroll to position [33, 0]
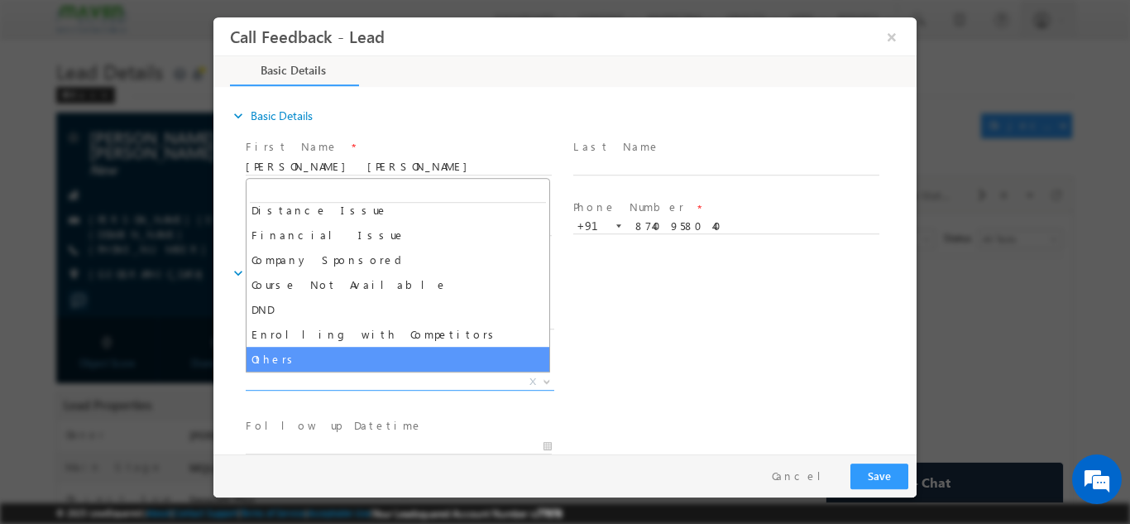
select select "Others"
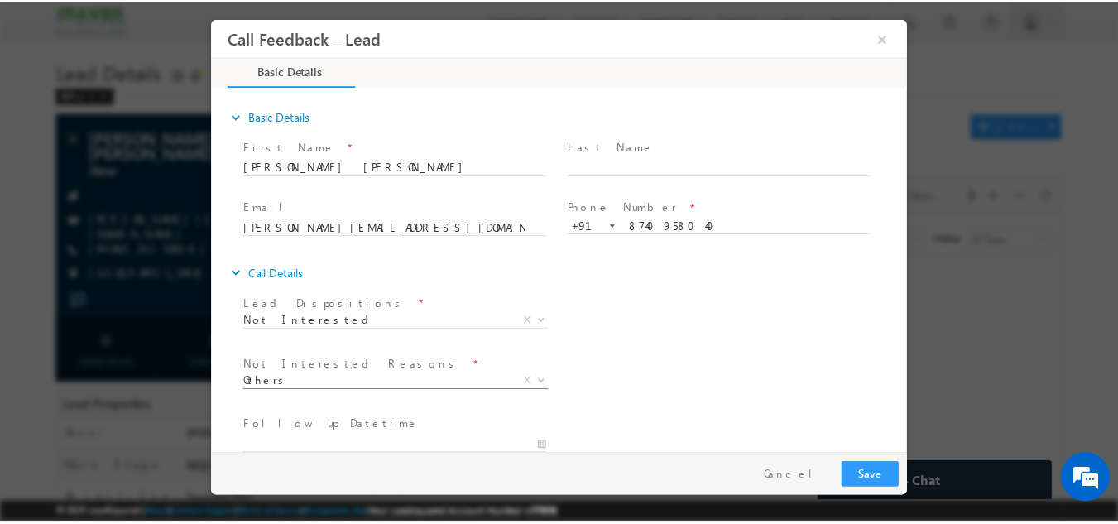
scroll to position [149, 0]
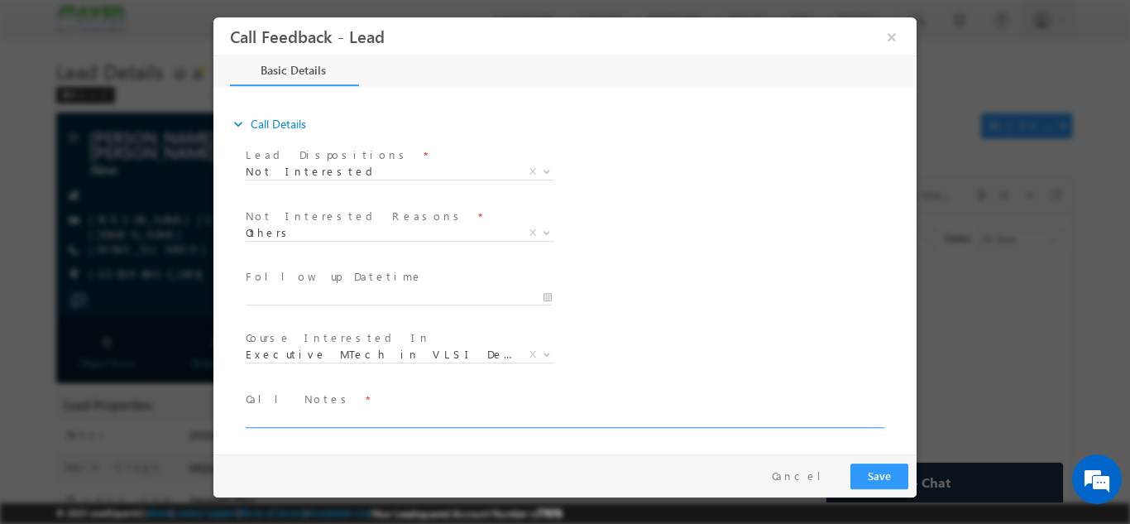
click at [306, 419] on textarea at bounding box center [564, 417] width 636 height 19
type textarea "not interested now"
click at [885, 476] on button "Save" at bounding box center [879, 475] width 58 height 26
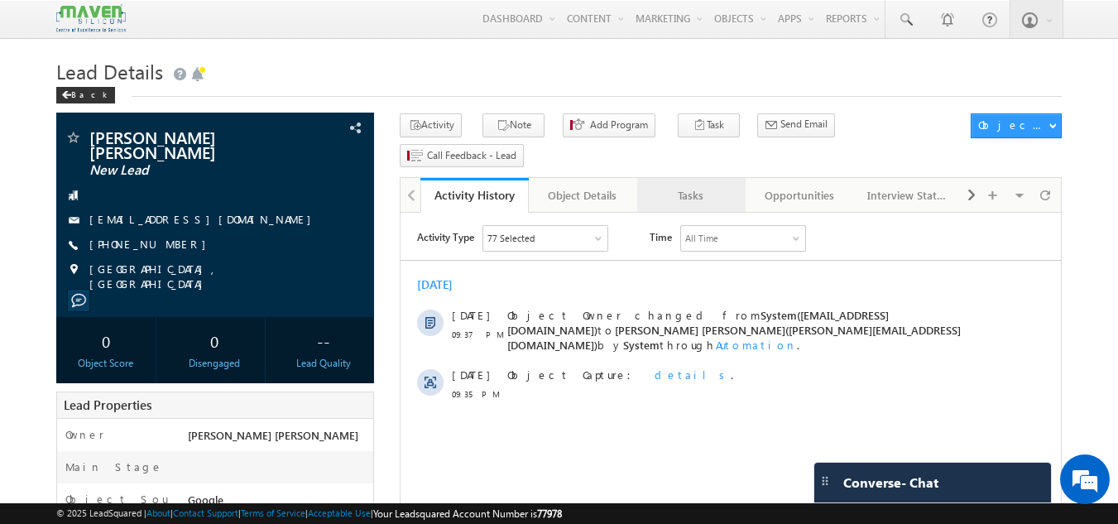
click at [681, 185] on div "Tasks" at bounding box center [690, 195] width 80 height 20
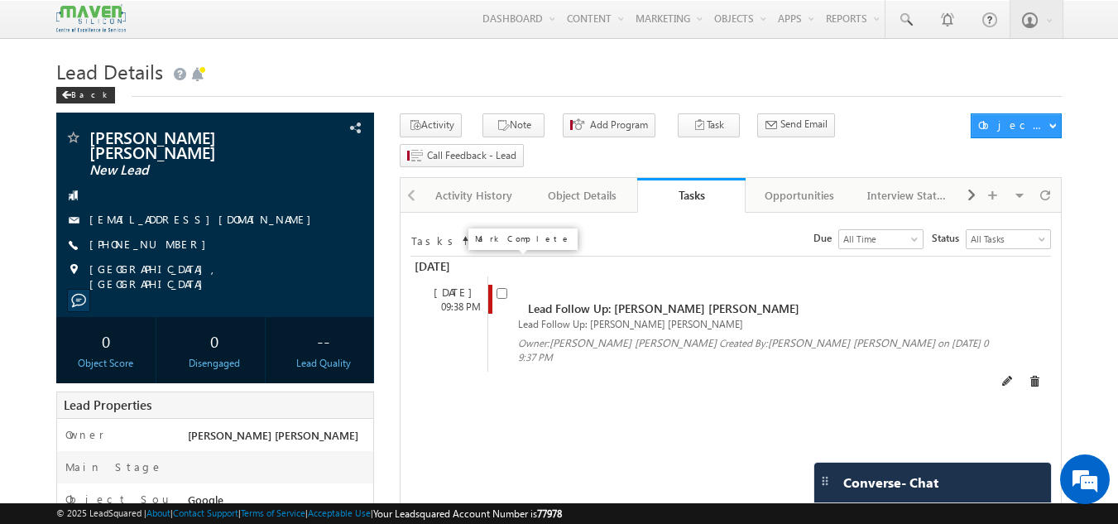
click at [504, 288] on input "checkbox" at bounding box center [501, 293] width 11 height 11
checkbox input "false"
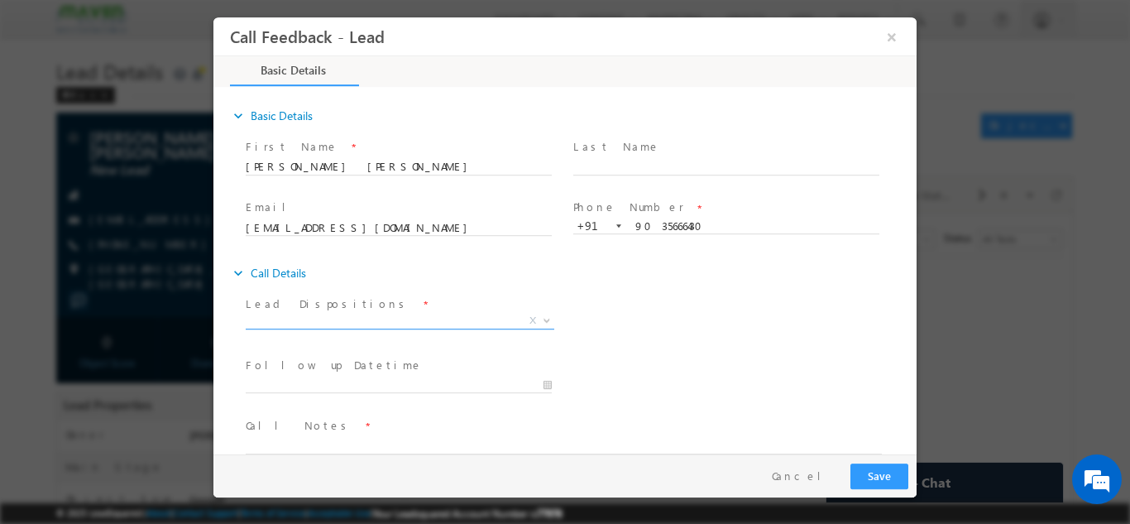
click at [368, 314] on span "X" at bounding box center [400, 320] width 309 height 17
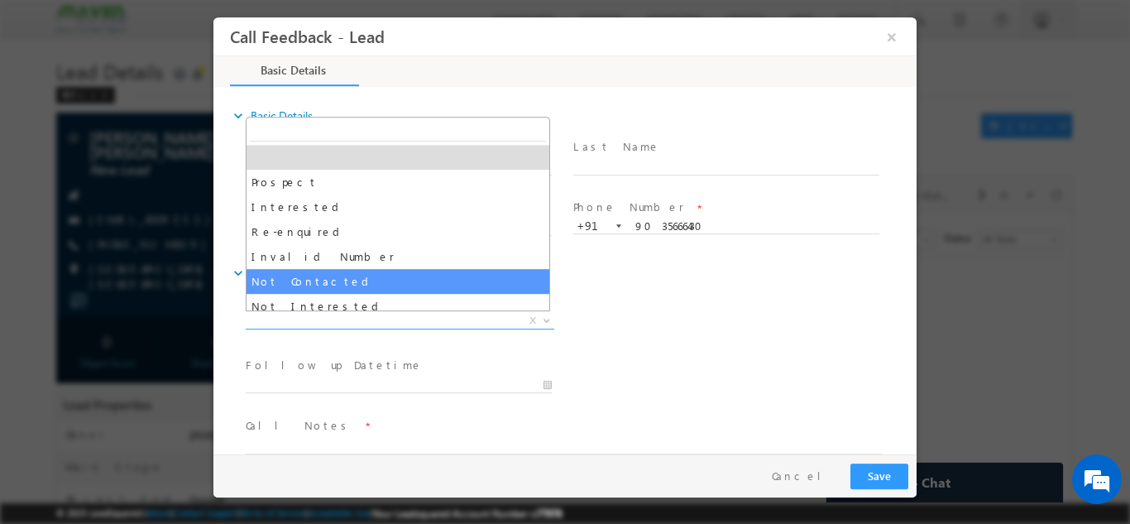
select select "Not Contacted"
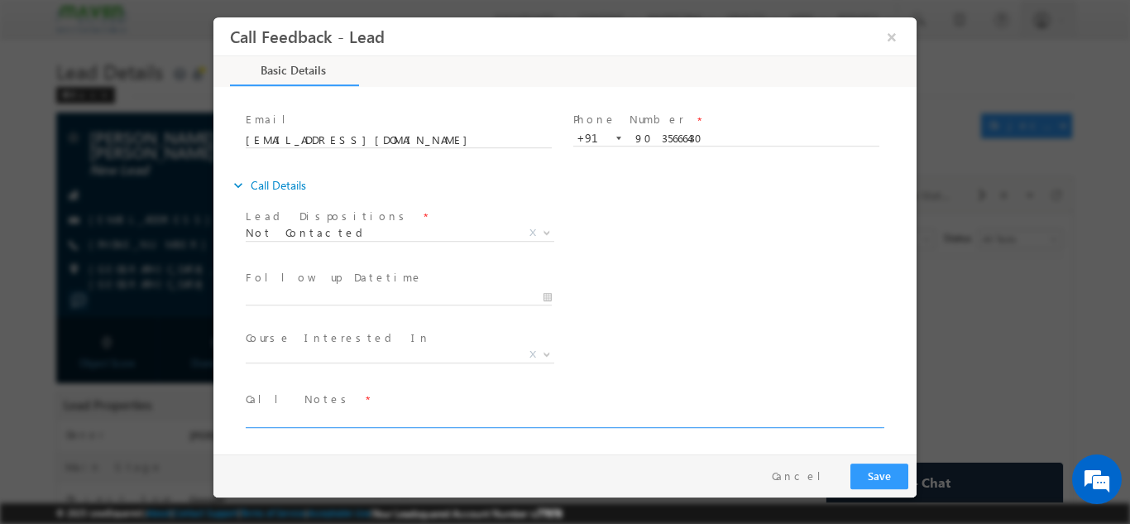
click at [309, 409] on textarea at bounding box center [564, 417] width 636 height 19
type textarea "dnp"
click at [353, 298] on input "11/09/2025 2:43 PM" at bounding box center [399, 297] width 306 height 17
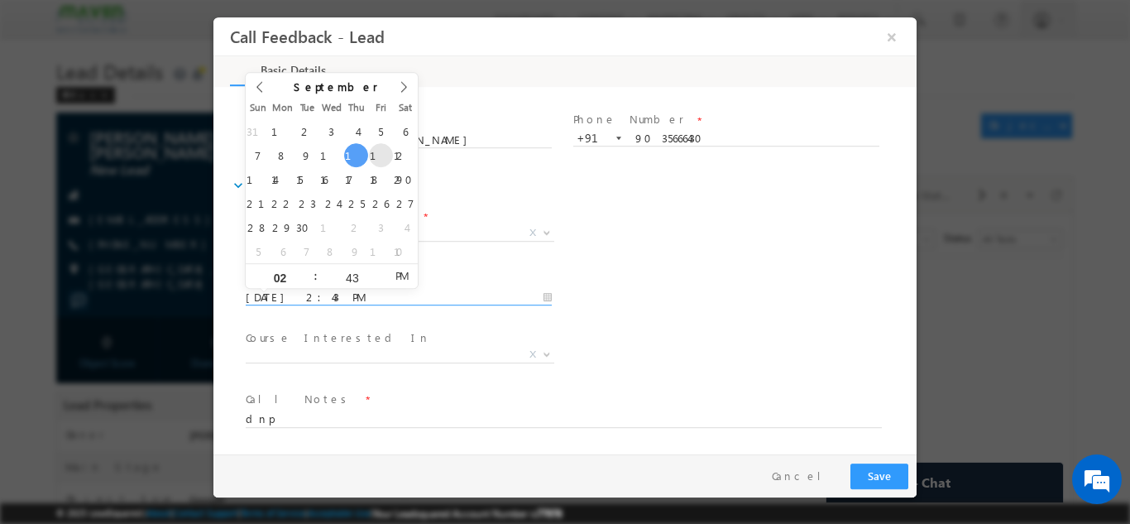
type input "12/09/2025 2:43 PM"
click at [767, 287] on div "Follow up Datetime * 12/09/2025 2:43 PM Program Type * Long Term Short Term X" at bounding box center [579, 295] width 674 height 61
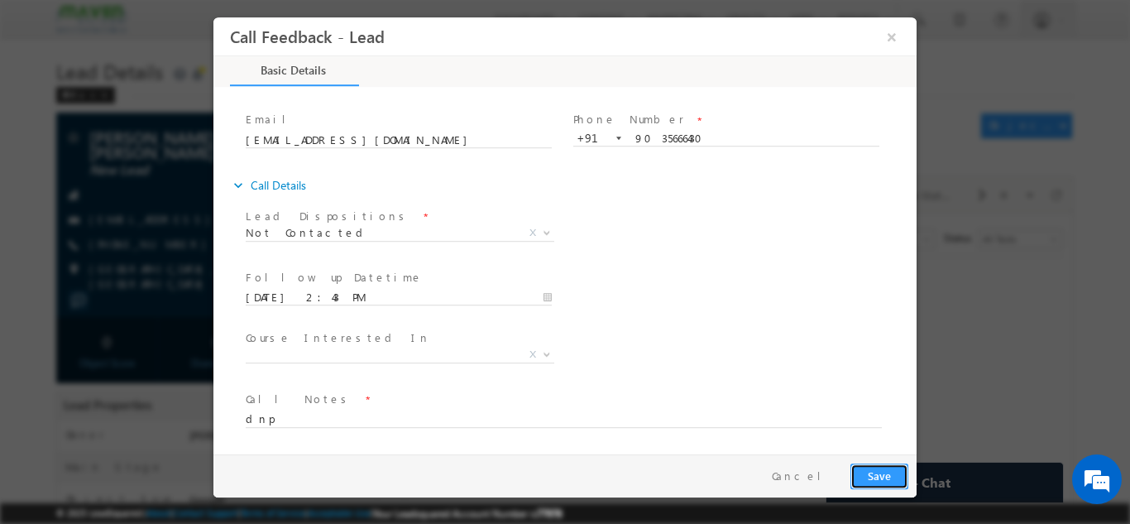
click at [890, 472] on button "Save" at bounding box center [879, 475] width 58 height 26
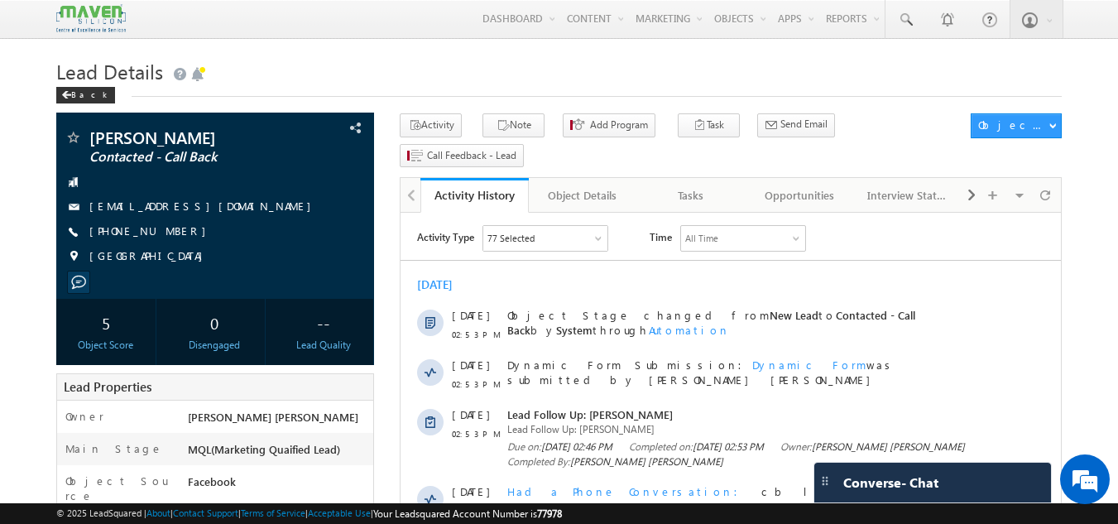
click at [485, 434] on span "02:53 PM" at bounding box center [477, 433] width 50 height 15
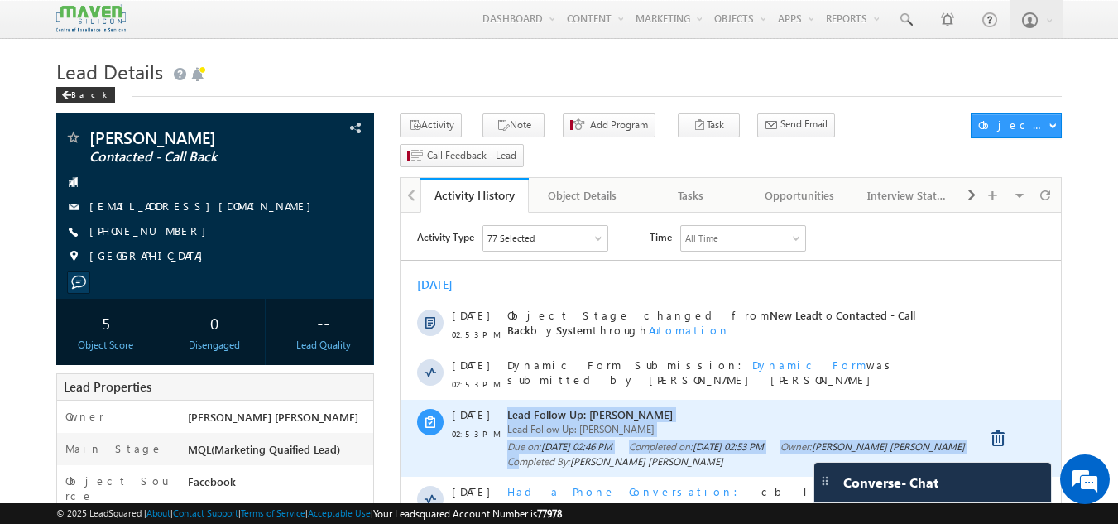
drag, startPoint x: 400, startPoint y: 213, endPoint x: 519, endPoint y: 453, distance: 268.6
click at [519, 453] on div "[DATE] 02:53 PM Lead Follow Up: [PERSON_NAME] Lead Follow Up: [PERSON_NAME] Due…" at bounding box center [730, 438] width 660 height 77
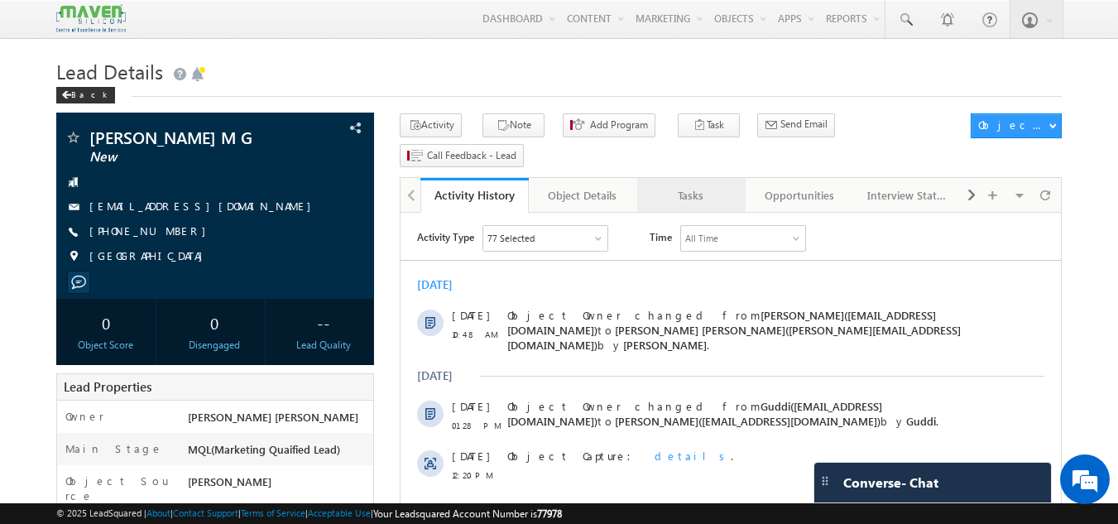
click at [693, 185] on div "Tasks" at bounding box center [690, 195] width 80 height 20
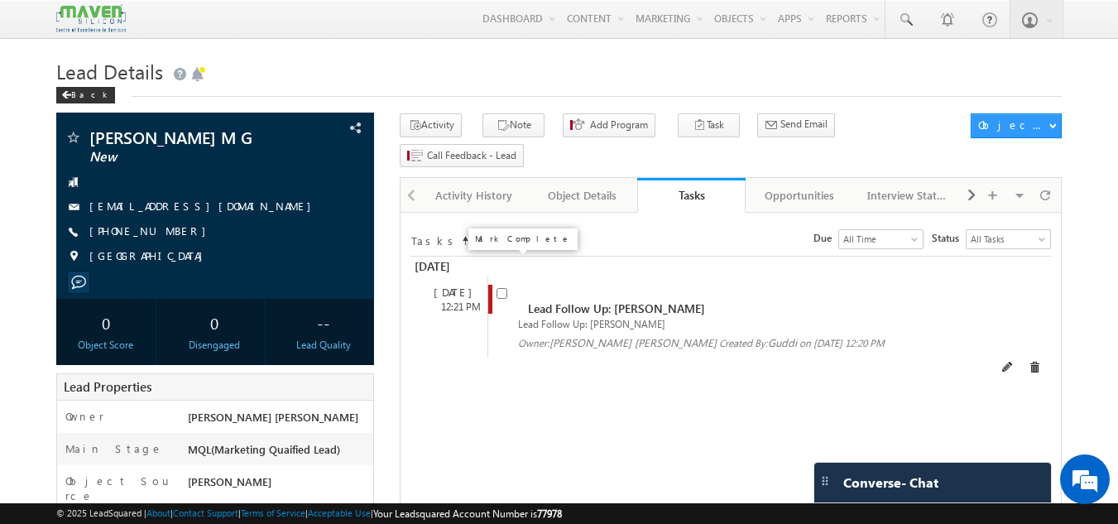
click at [503, 288] on input "checkbox" at bounding box center [501, 293] width 11 height 11
checkbox input "false"
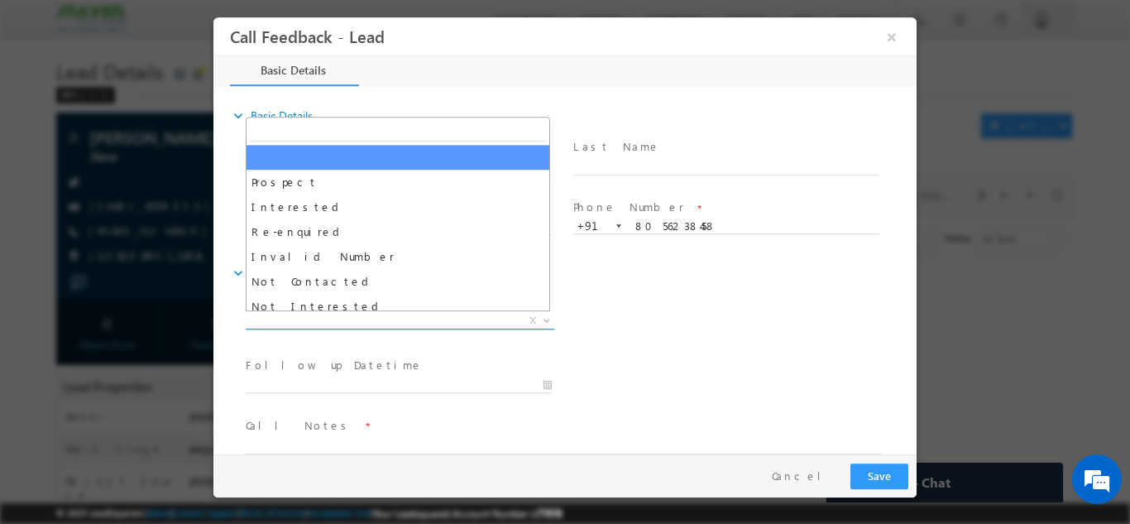
click at [476, 326] on span "X" at bounding box center [400, 320] width 309 height 17
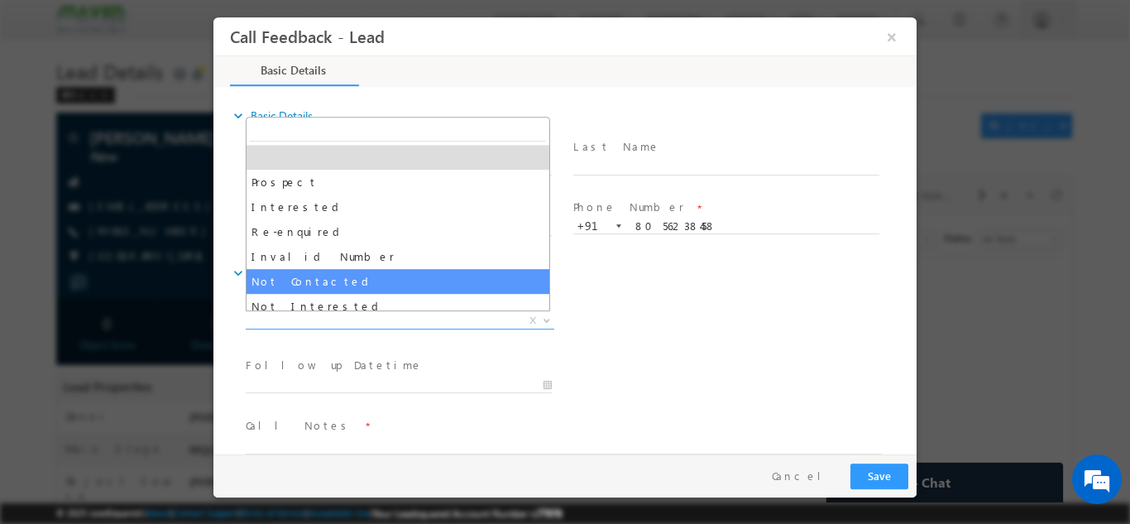
select select "Not Contacted"
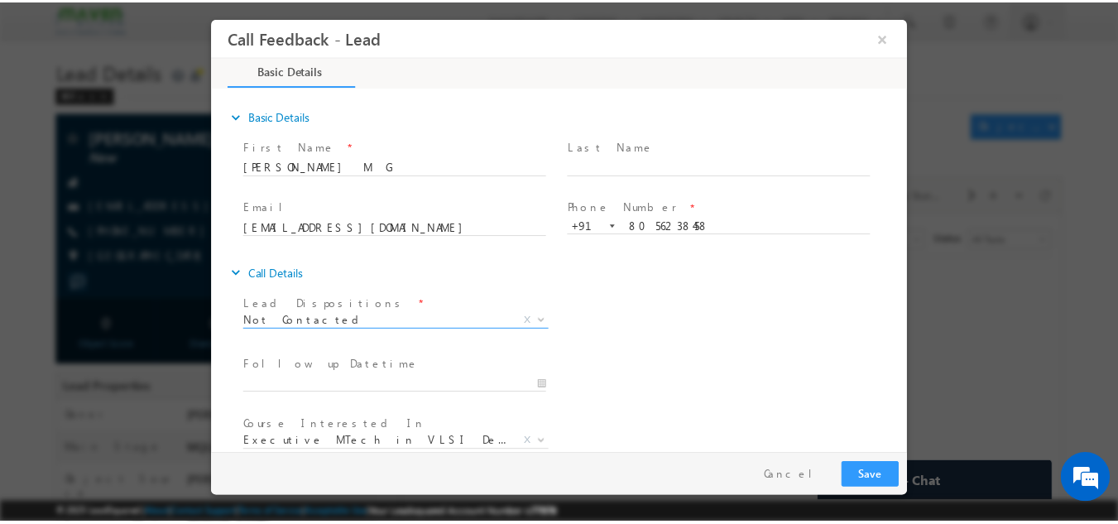
scroll to position [88, 0]
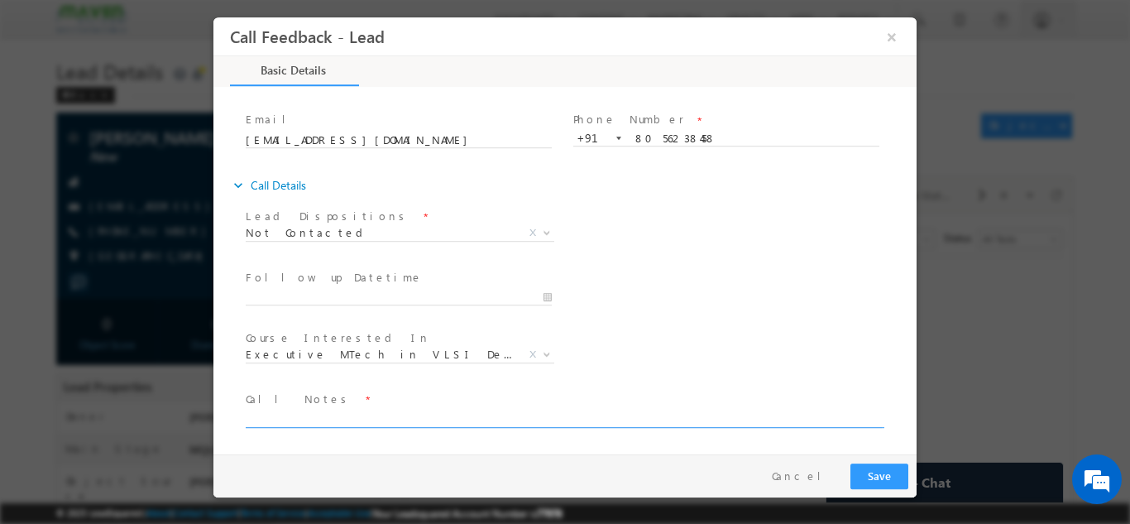
click at [419, 414] on textarea at bounding box center [564, 417] width 636 height 19
type textarea "dnp"
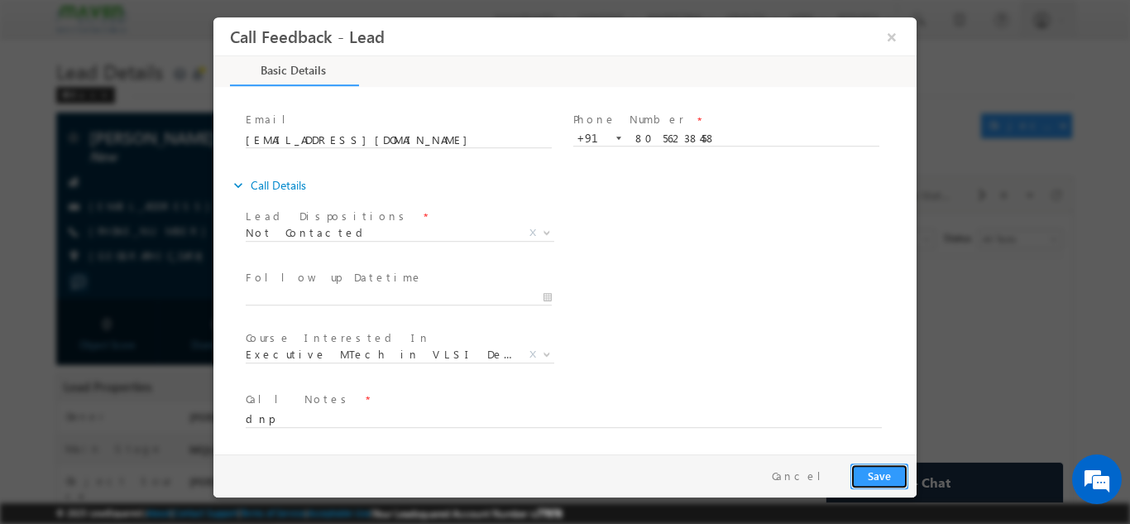
click at [885, 475] on button "Save" at bounding box center [879, 475] width 58 height 26
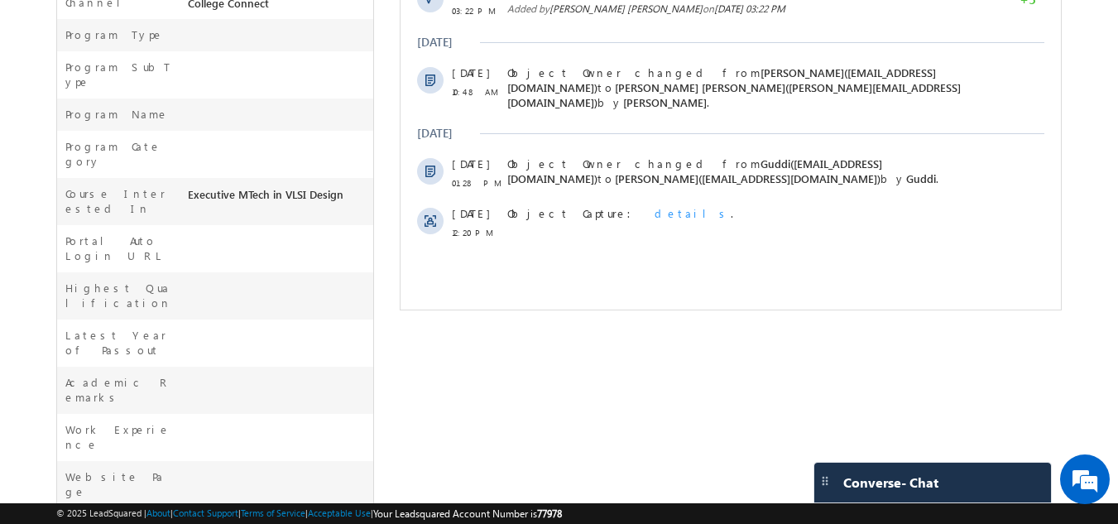
scroll to position [573, 0]
click at [437, 319] on div "ARAVINDH M G Not Contacted India --" at bounding box center [559, 92] width 1006 height 1105
